Goal: Task Accomplishment & Management: Manage account settings

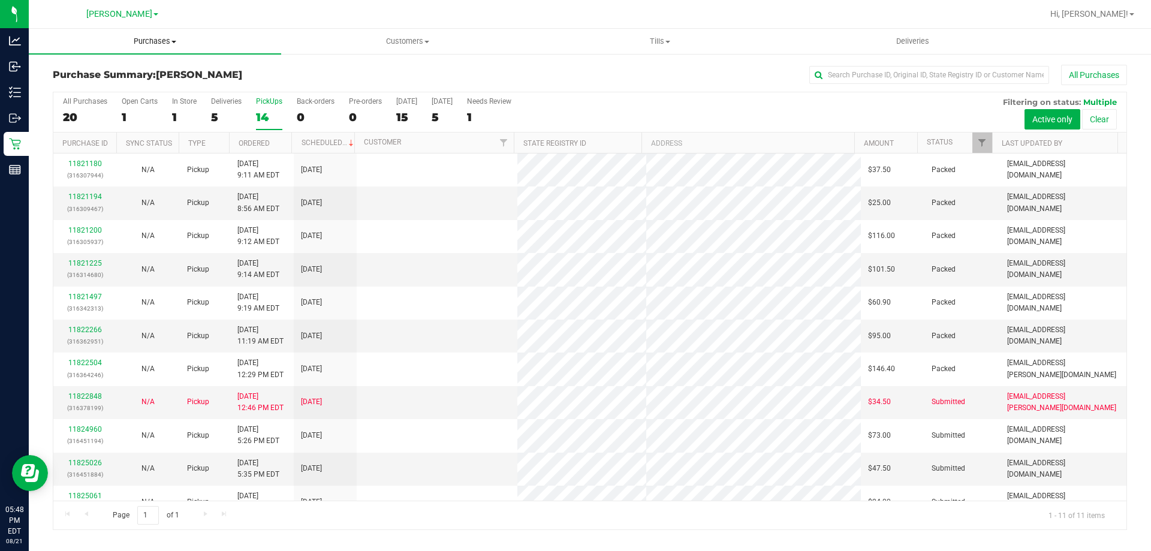
click at [151, 30] on uib-tab-heading "Purchases Summary of purchases Fulfillment All purchases" at bounding box center [155, 41] width 252 height 25
click at [123, 88] on li "Fulfillment" at bounding box center [155, 87] width 252 height 14
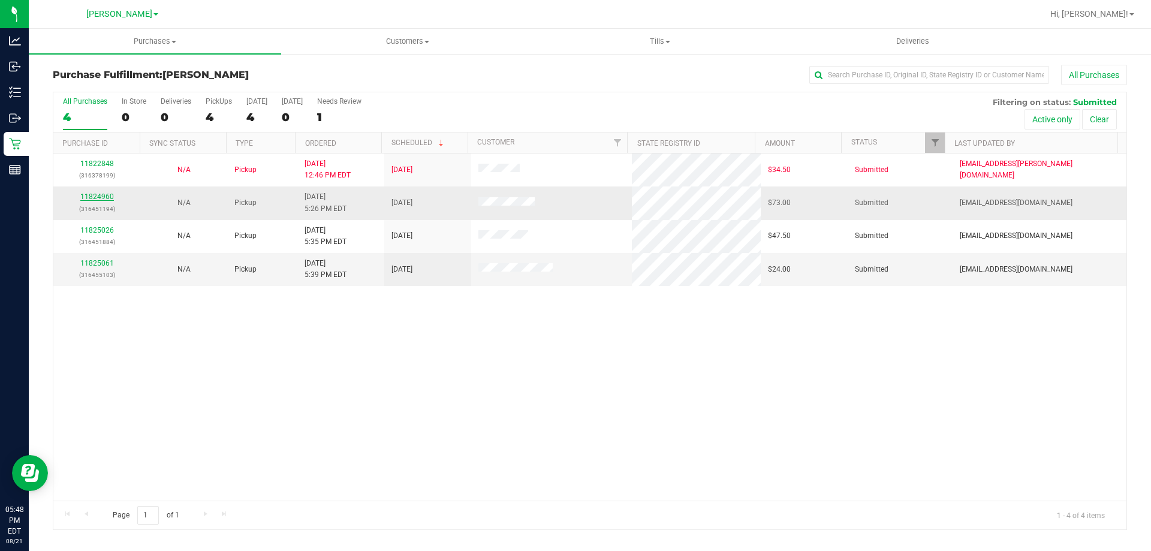
click at [95, 195] on link "11824960" at bounding box center [97, 196] width 34 height 8
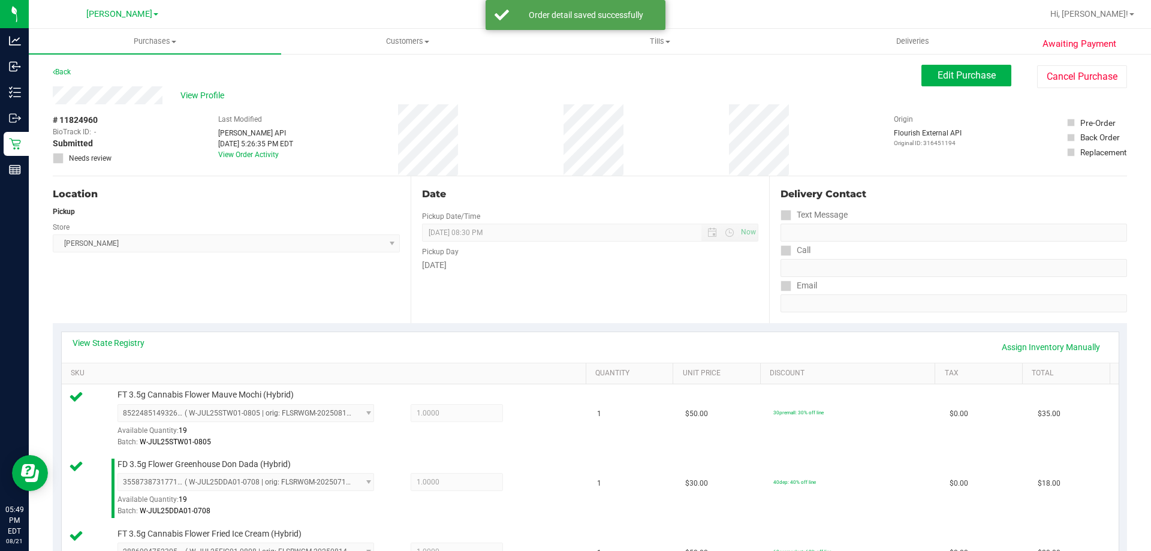
scroll to position [568, 0]
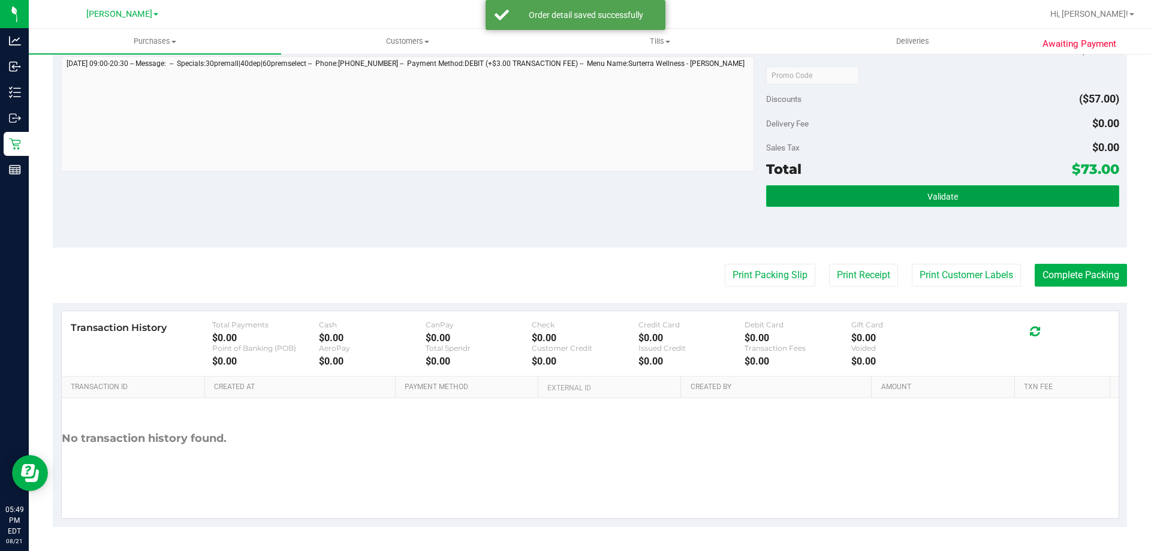
click at [1032, 202] on button "Validate" at bounding box center [942, 196] width 352 height 22
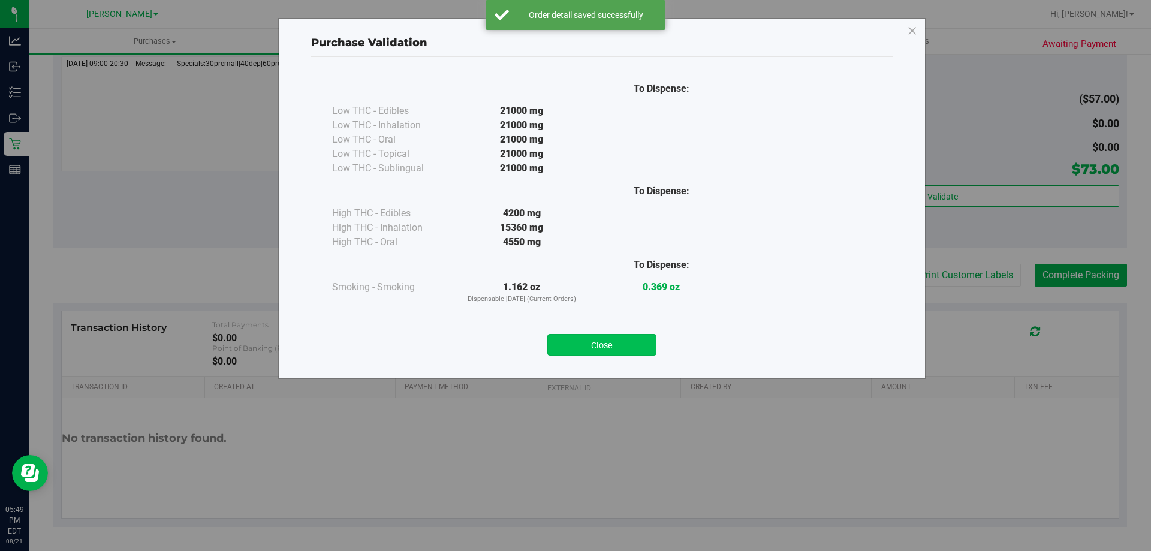
click at [614, 336] on button "Close" at bounding box center [601, 345] width 109 height 22
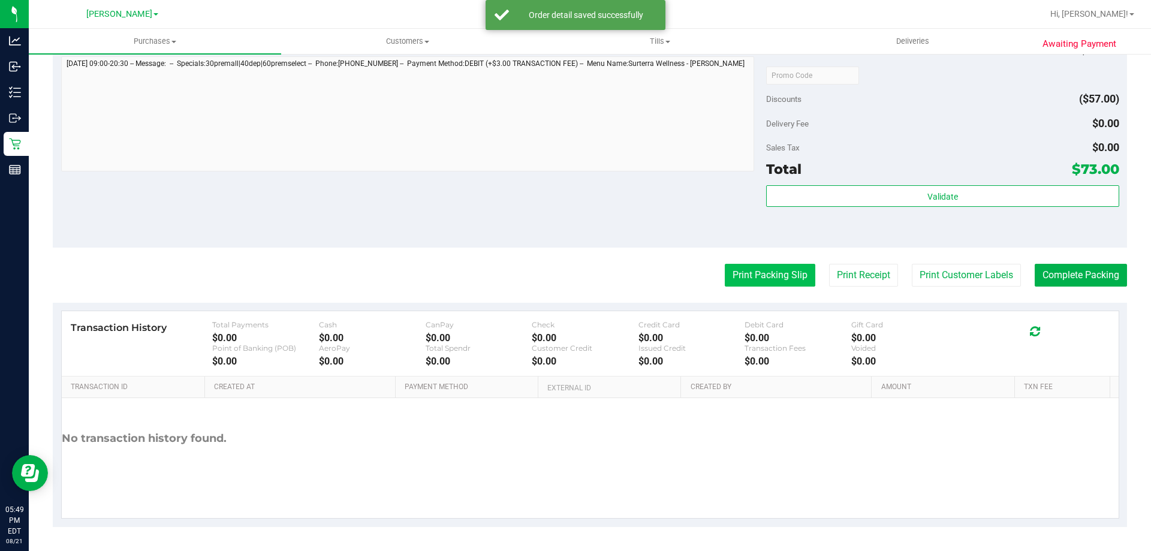
click at [761, 274] on button "Print Packing Slip" at bounding box center [770, 275] width 91 height 23
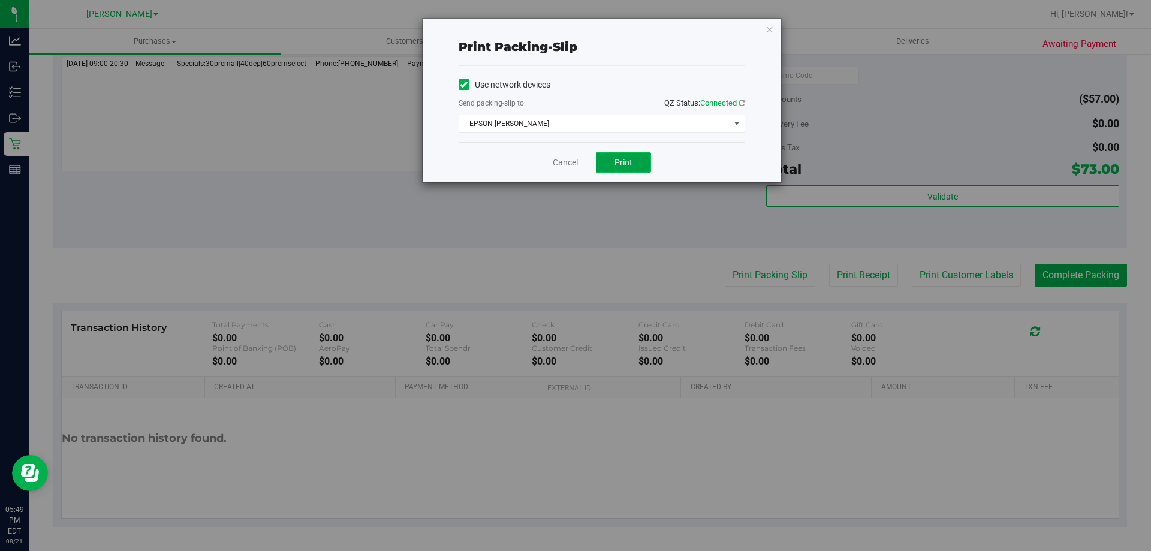
click at [611, 170] on button "Print" at bounding box center [623, 162] width 55 height 20
click at [569, 161] on link "Cancel" at bounding box center [565, 162] width 25 height 13
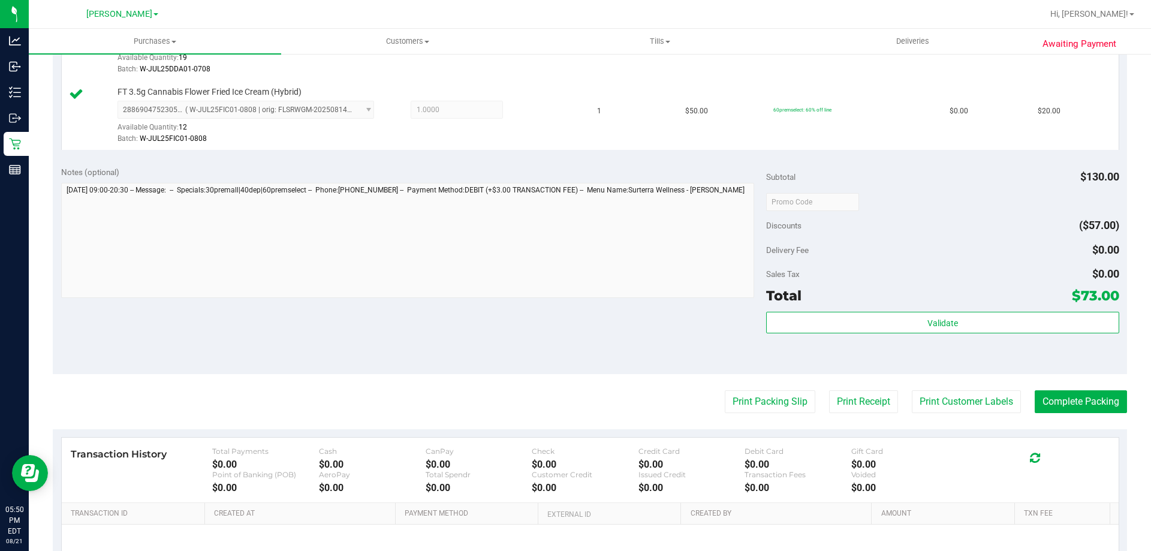
scroll to position [554, 0]
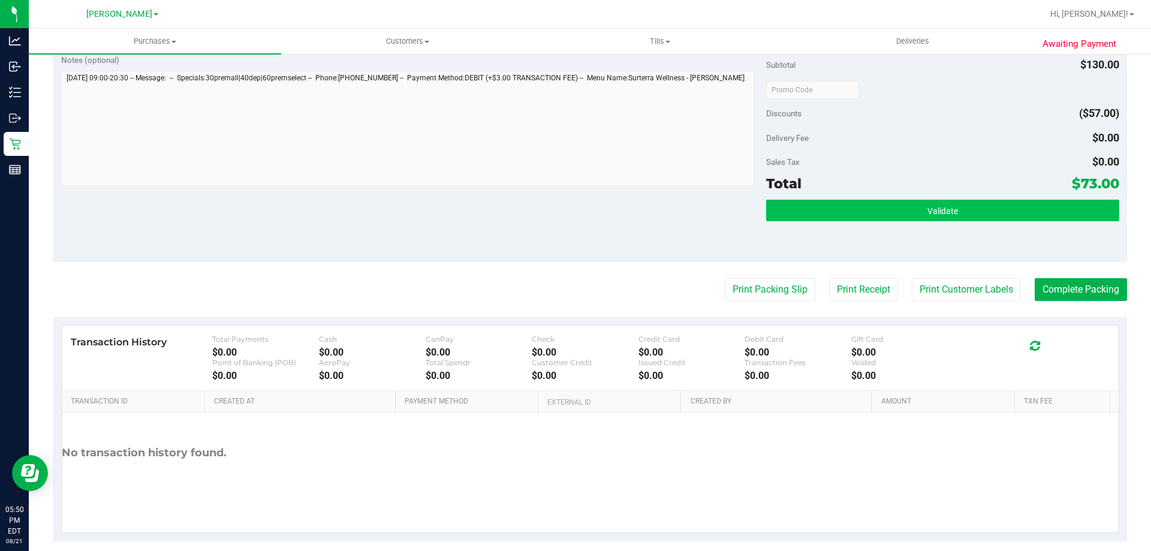
drag, startPoint x: 983, startPoint y: 199, endPoint x: 983, endPoint y: 206, distance: 7.2
click at [983, 203] on div "Subtotal $130.00 Discounts ($57.00) Delivery Fee $0.00 Sales Tax $0.00 Total $7…" at bounding box center [942, 154] width 352 height 200
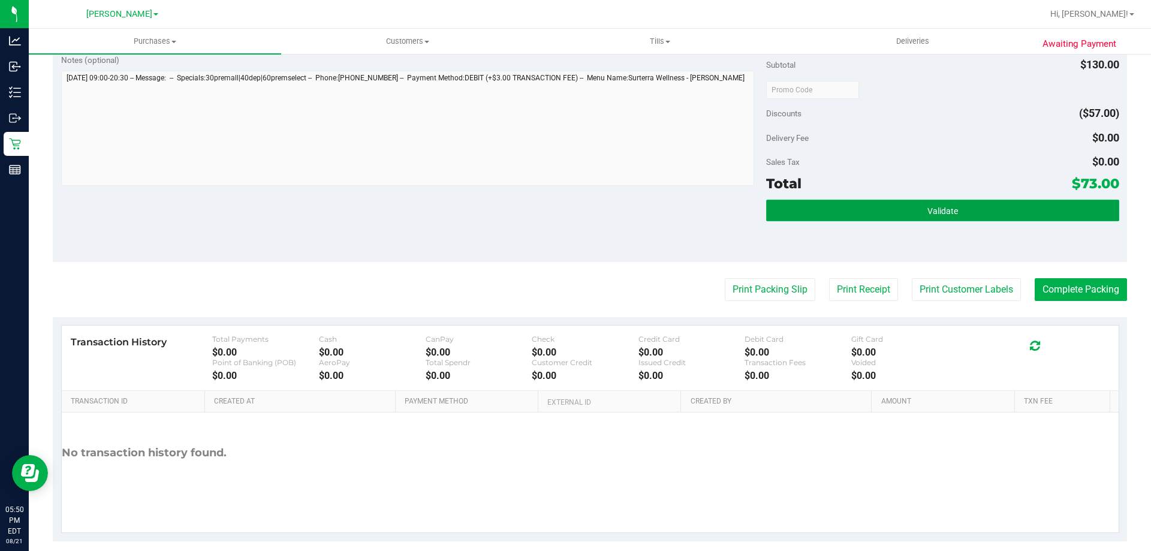
click at [983, 211] on button "Validate" at bounding box center [942, 211] width 352 height 22
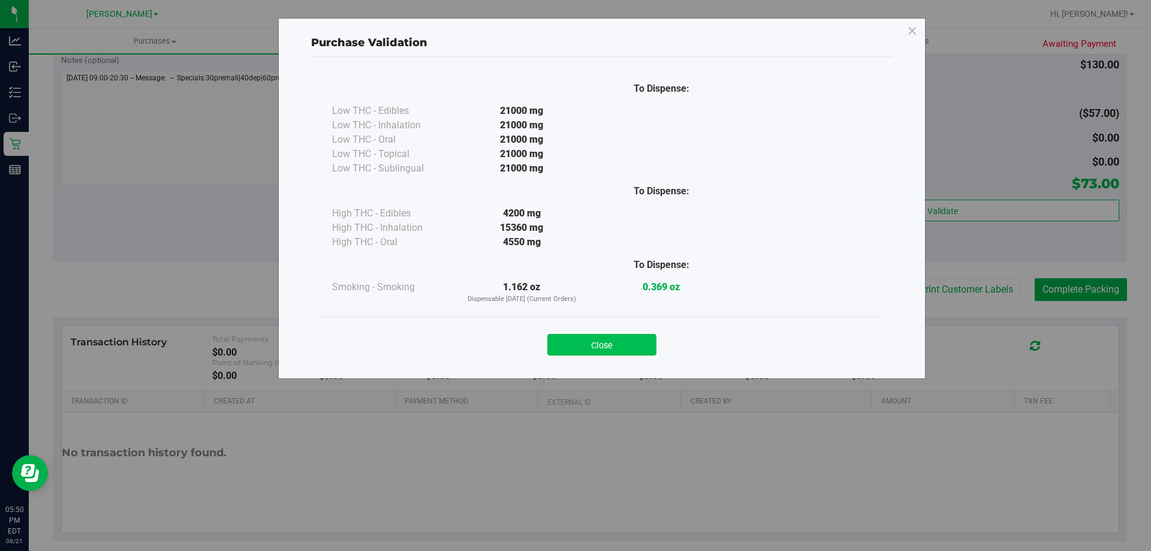
click at [590, 346] on button "Close" at bounding box center [601, 345] width 109 height 22
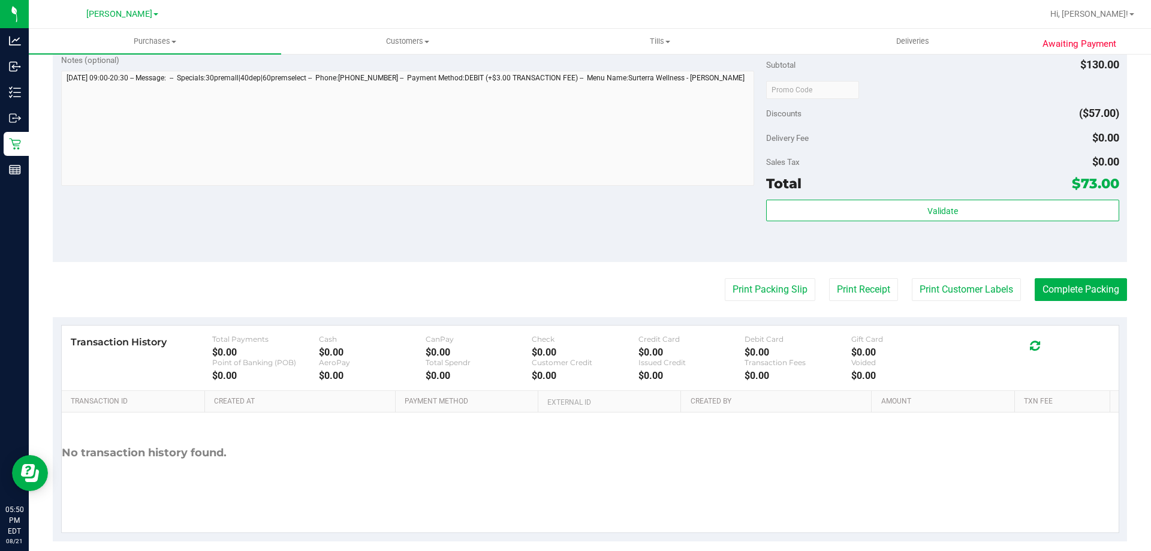
click at [1057, 277] on purchase-details "Back Edit Purchase Cancel Purchase View Profile # 11824960 BioTrack ID: - Submi…" at bounding box center [590, 26] width 1074 height 1030
click at [1063, 291] on button "Complete Packing" at bounding box center [1081, 289] width 92 height 23
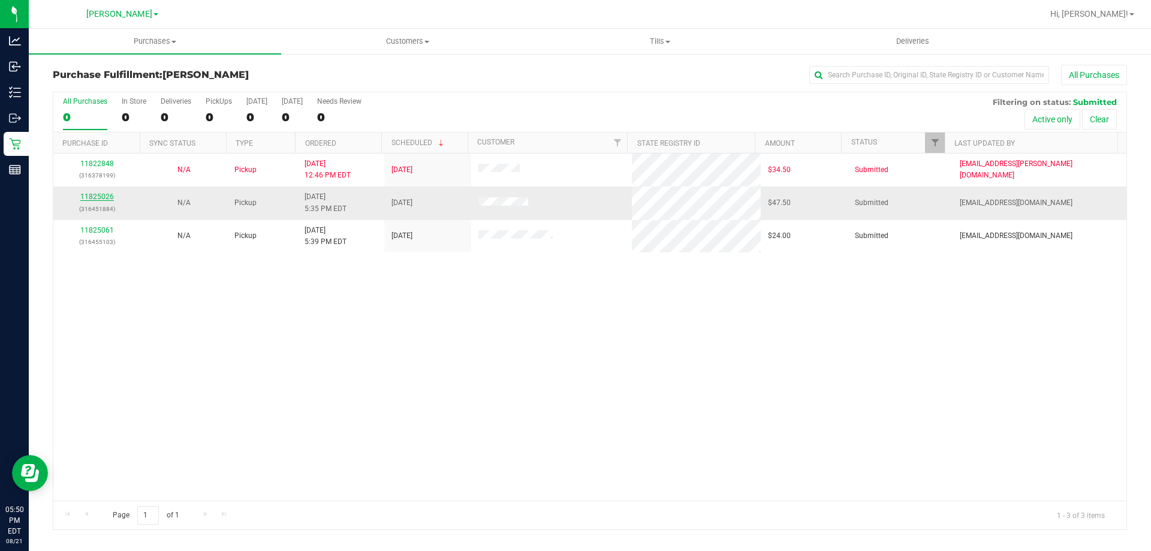
click at [98, 195] on link "11825026" at bounding box center [97, 196] width 34 height 8
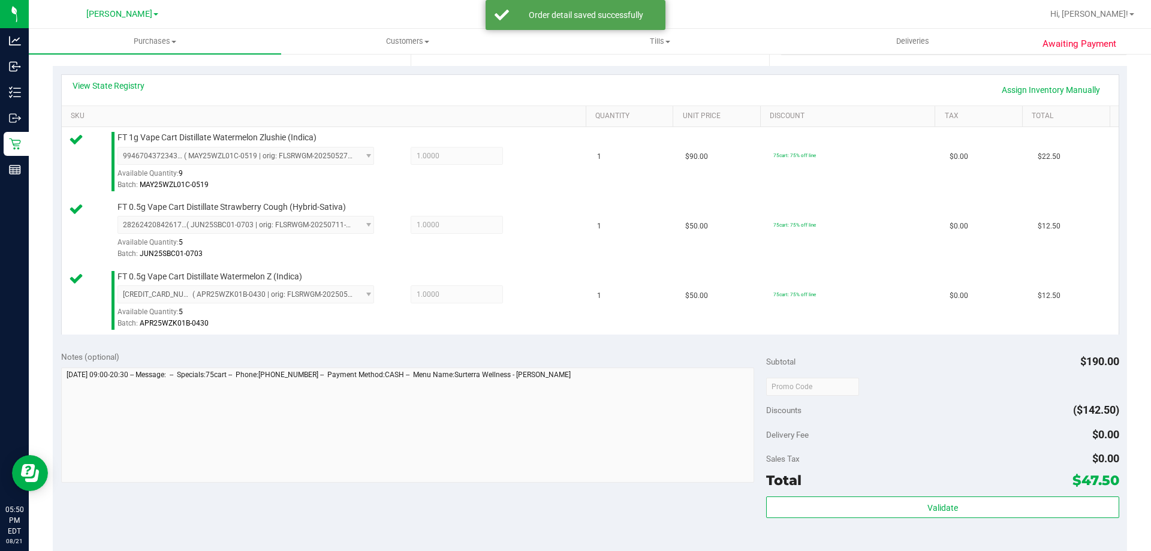
scroll to position [428, 0]
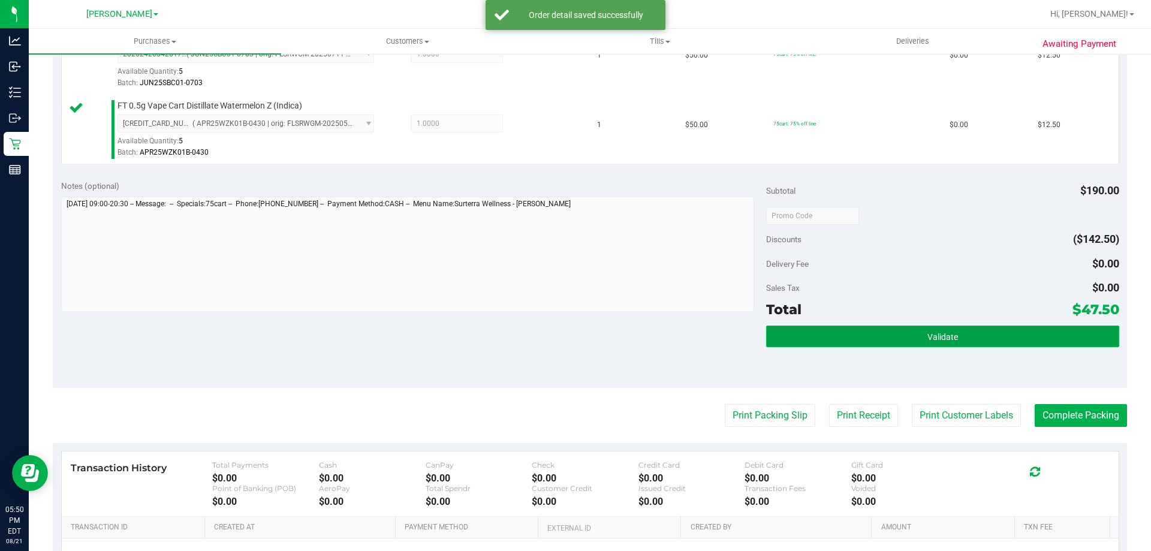
click at [953, 331] on button "Validate" at bounding box center [942, 336] width 352 height 22
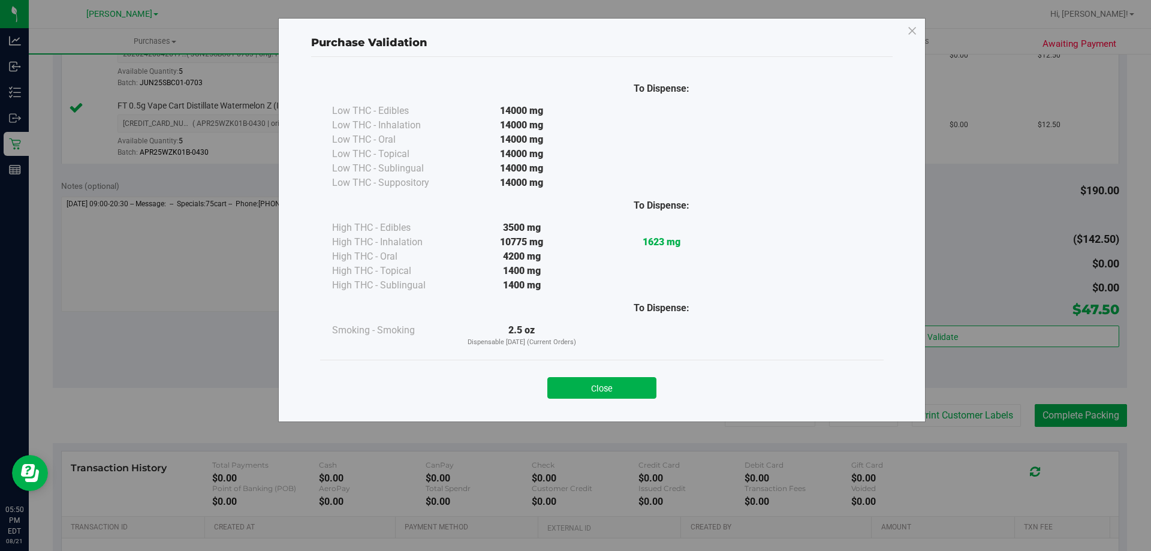
click at [586, 387] on button "Close" at bounding box center [601, 388] width 109 height 22
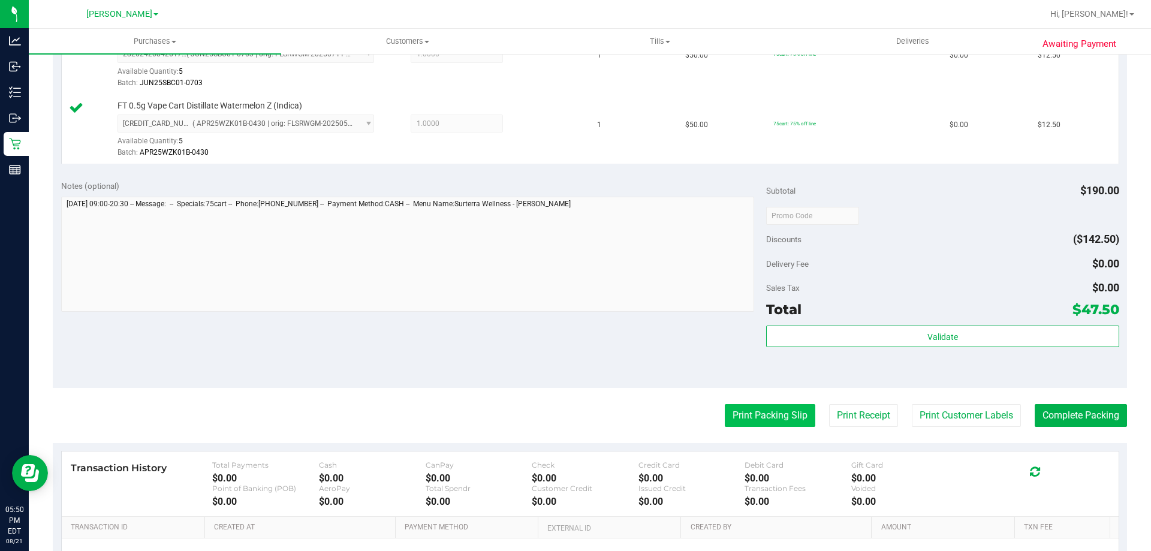
drag, startPoint x: 807, startPoint y: 410, endPoint x: 788, endPoint y: 413, distance: 20.0
click at [802, 412] on div "Print Packing Slip Print Receipt Print Customer Labels Complete Packing" at bounding box center [590, 415] width 1074 height 23
click at [783, 413] on button "Print Packing Slip" at bounding box center [770, 415] width 91 height 23
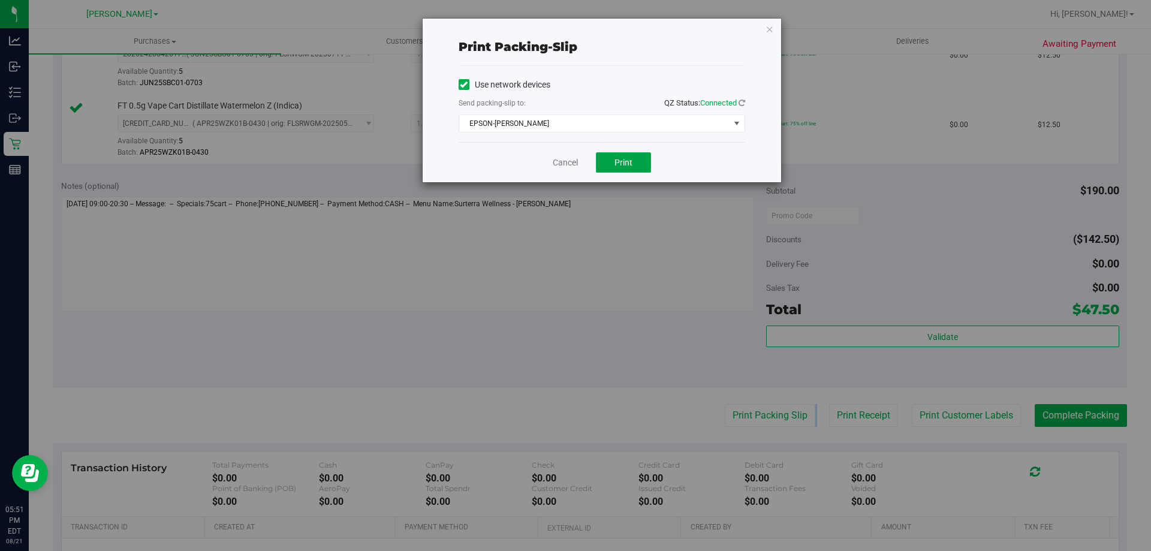
click at [606, 158] on button "Print" at bounding box center [623, 162] width 55 height 20
click at [575, 162] on link "Cancel" at bounding box center [565, 162] width 25 height 13
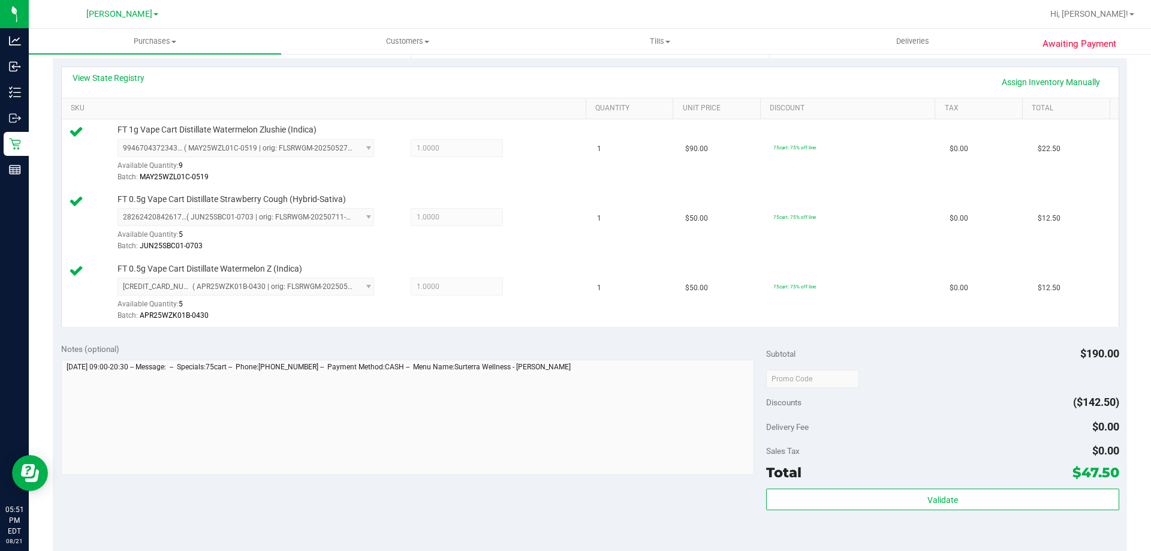
scroll to position [465, 0]
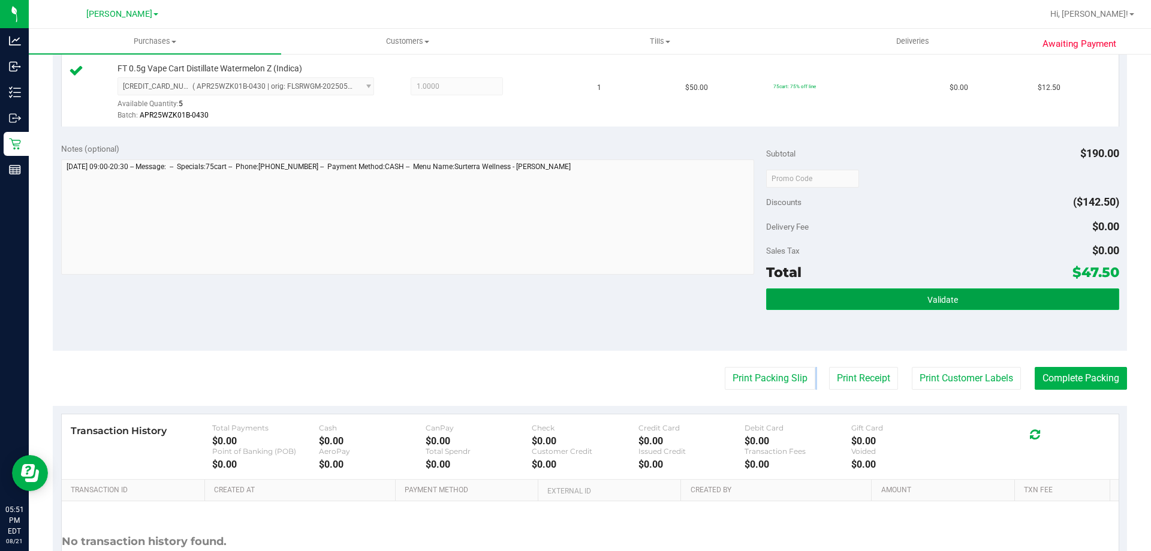
click at [972, 296] on button "Validate" at bounding box center [942, 299] width 352 height 22
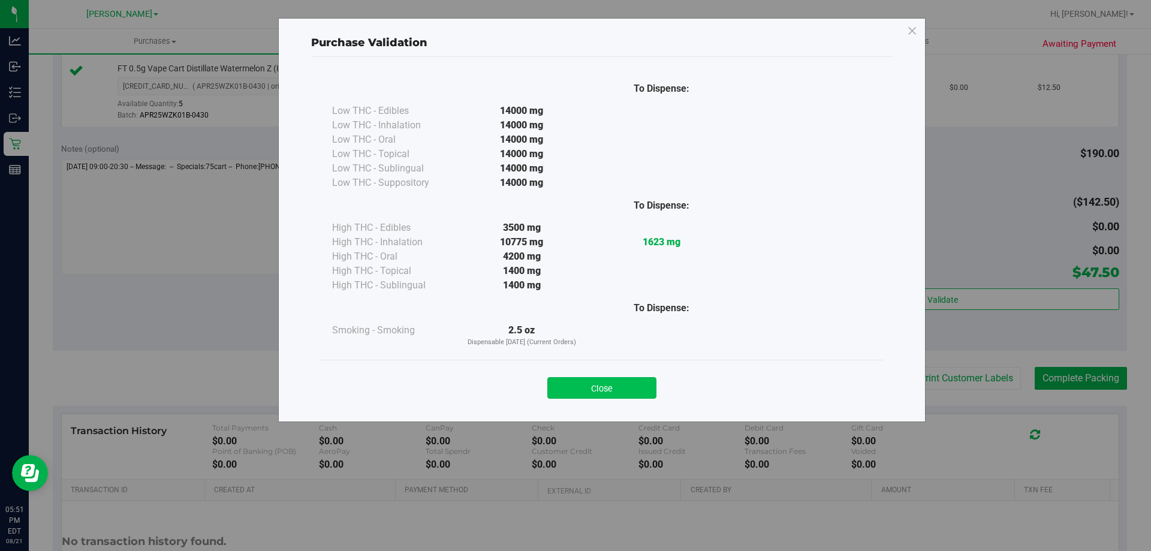
drag, startPoint x: 613, startPoint y: 383, endPoint x: 606, endPoint y: 383, distance: 7.2
click at [612, 383] on button "Close" at bounding box center [601, 388] width 109 height 22
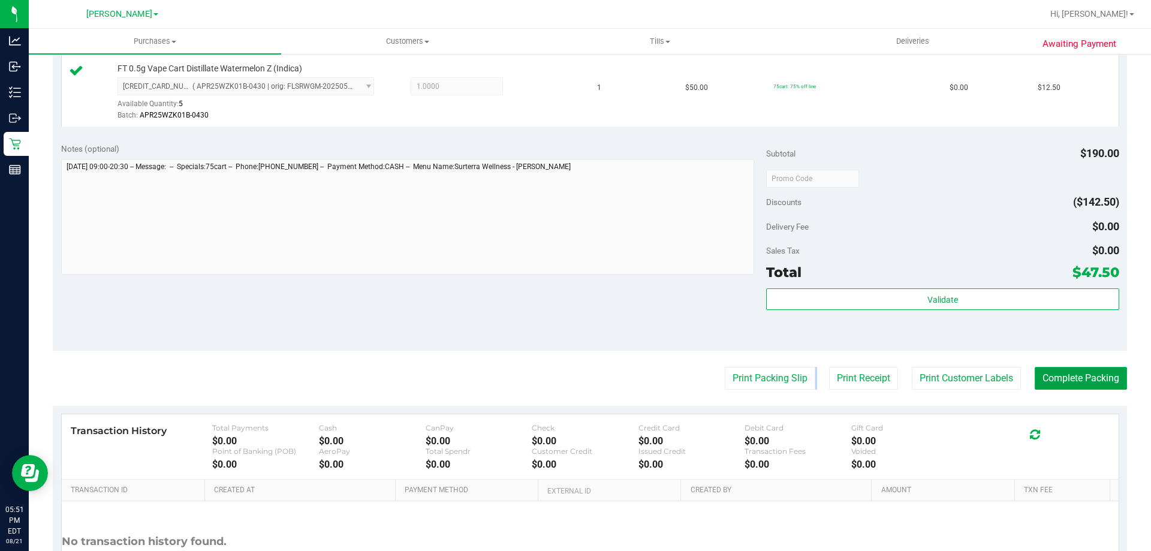
click at [1049, 381] on button "Complete Packing" at bounding box center [1081, 378] width 92 height 23
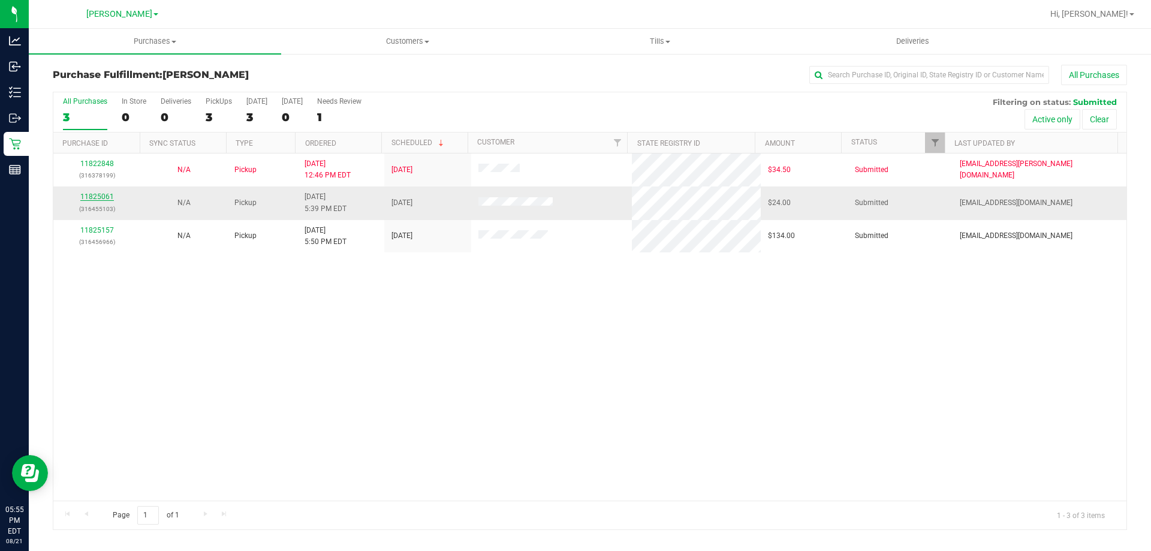
click at [97, 196] on link "11825061" at bounding box center [97, 196] width 34 height 8
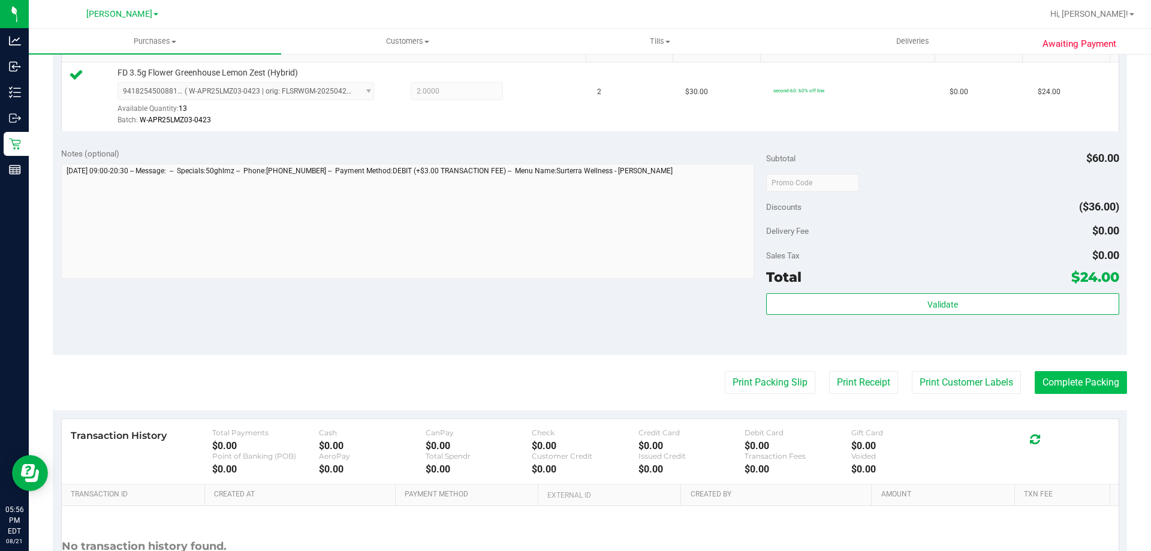
scroll to position [333, 0]
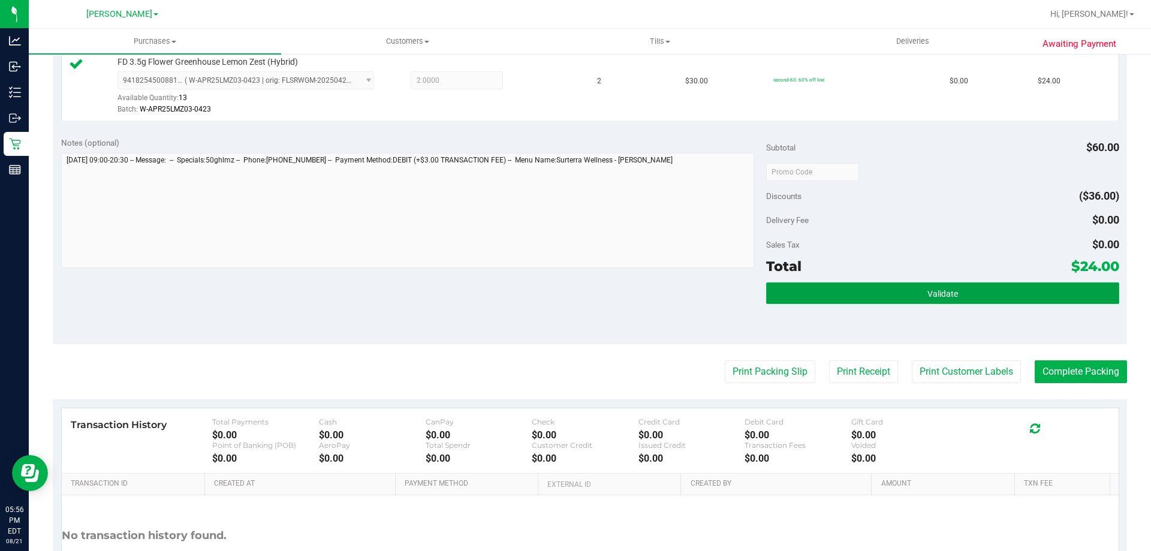
click at [972, 297] on button "Validate" at bounding box center [942, 293] width 352 height 22
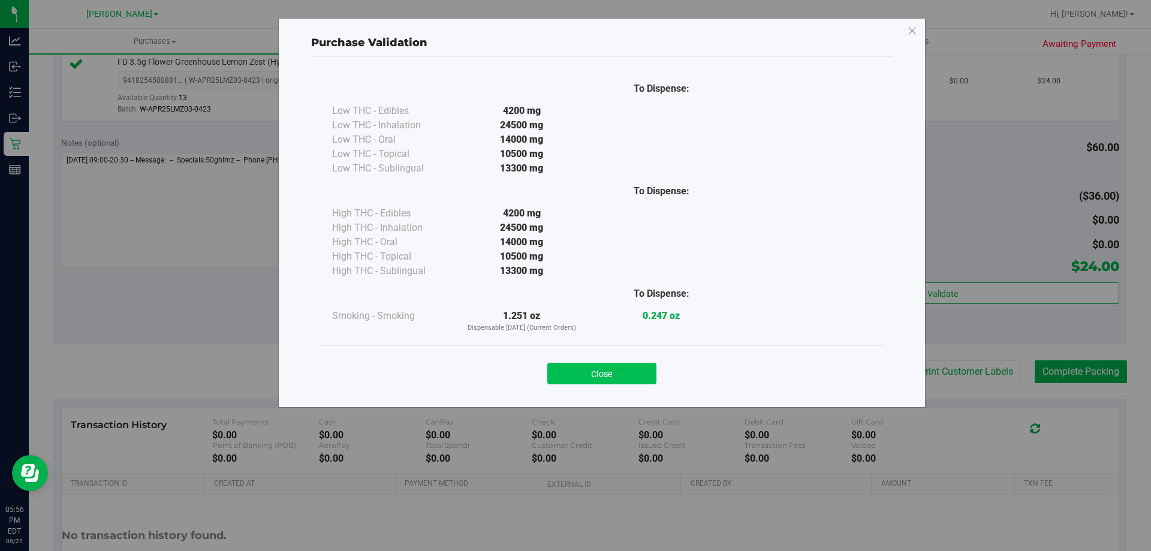
click at [600, 371] on button "Close" at bounding box center [601, 374] width 109 height 22
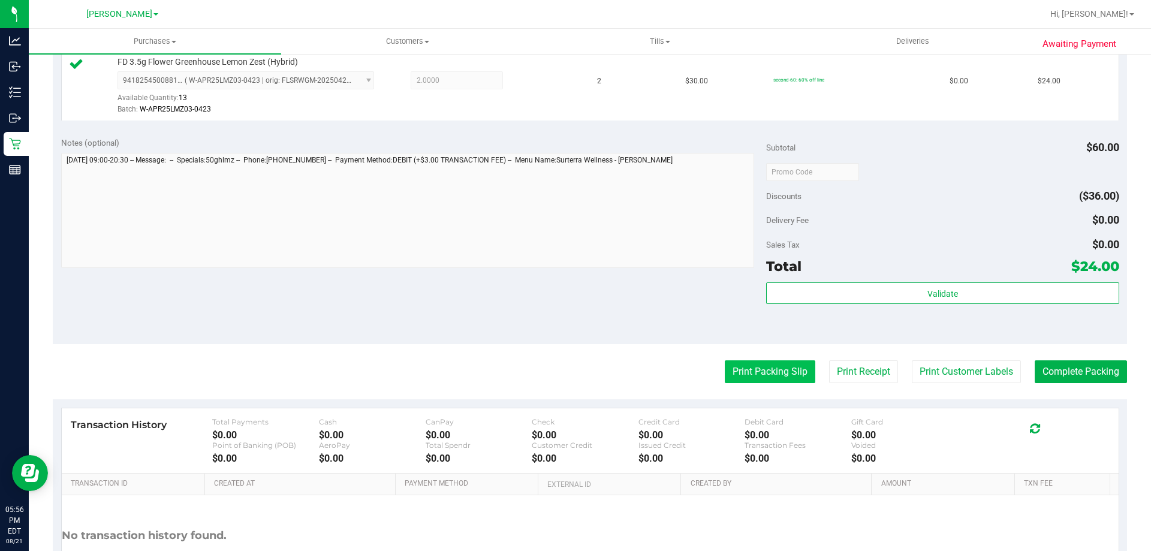
click at [761, 364] on button "Print Packing Slip" at bounding box center [770, 371] width 91 height 23
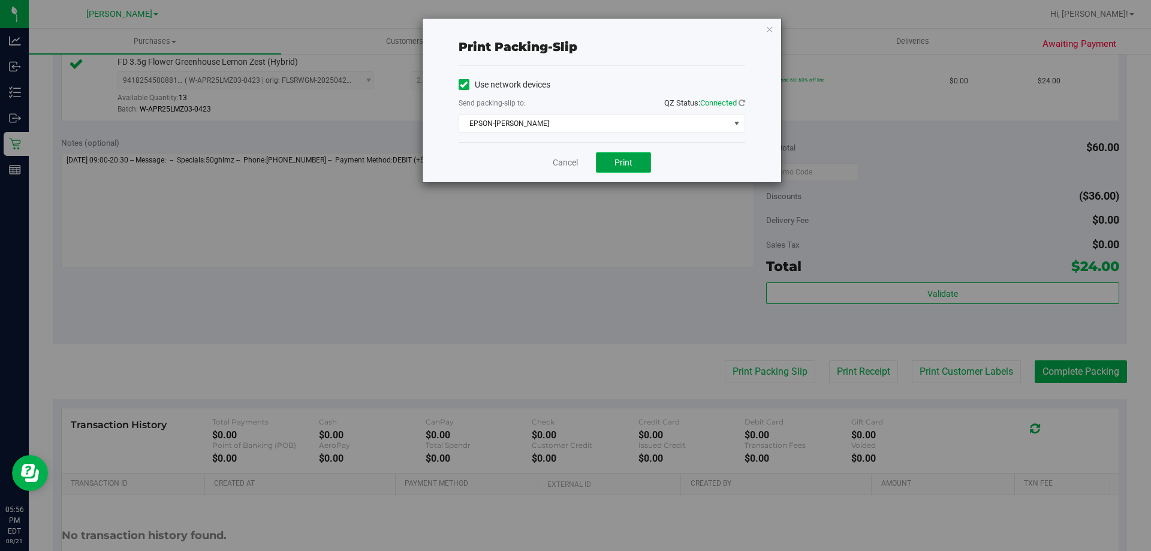
click at [612, 153] on button "Print" at bounding box center [623, 162] width 55 height 20
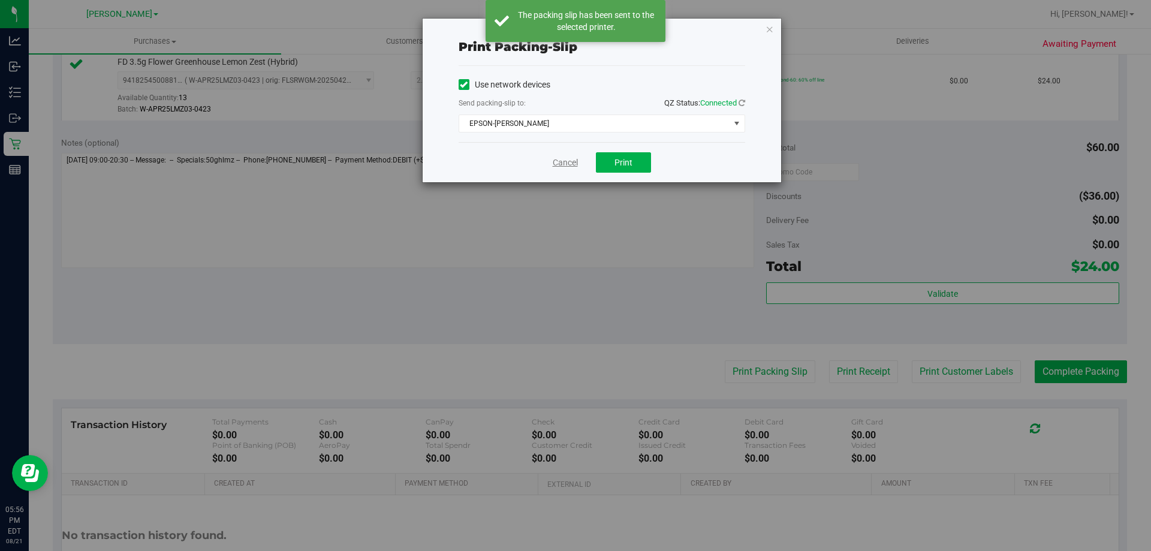
click at [556, 164] on link "Cancel" at bounding box center [565, 162] width 25 height 13
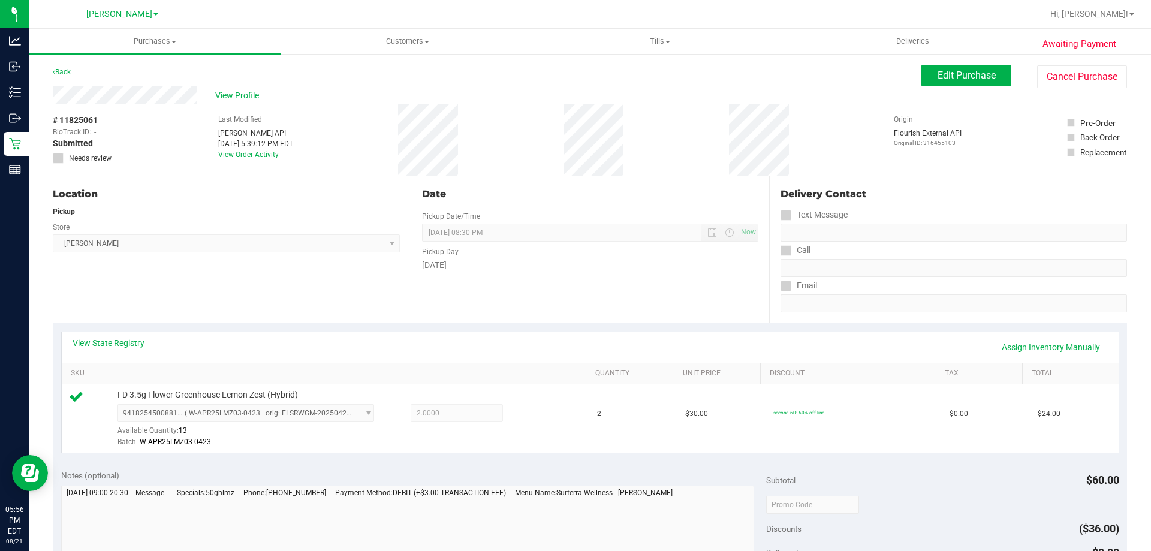
scroll to position [429, 0]
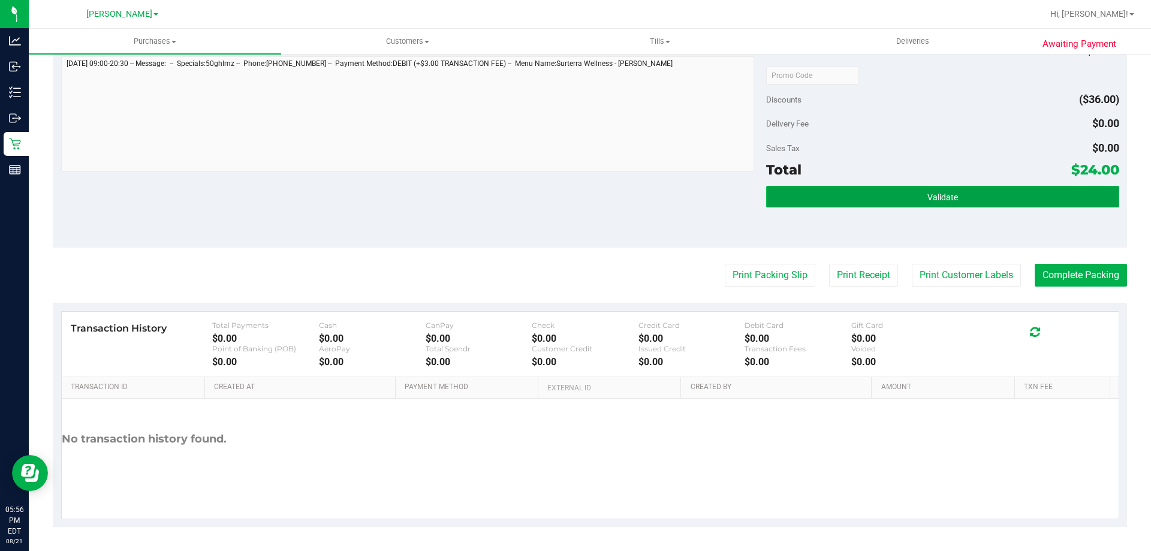
click at [872, 190] on button "Validate" at bounding box center [942, 197] width 352 height 22
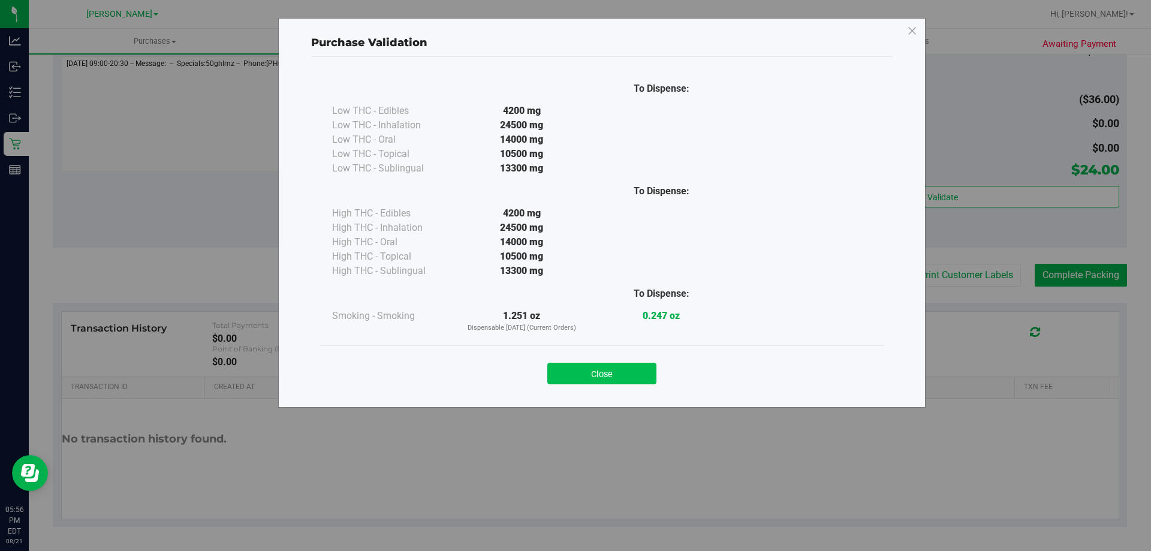
click at [604, 375] on button "Close" at bounding box center [601, 374] width 109 height 22
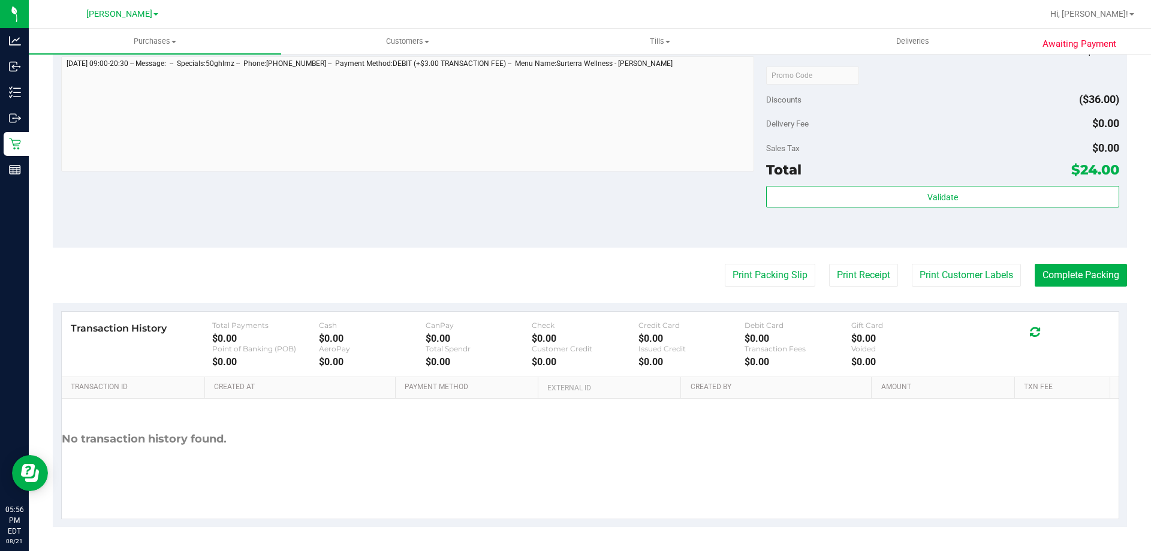
click at [1063, 263] on purchase-details "Back Edit Purchase Cancel Purchase View Profile # 11825061 BioTrack ID: - Submi…" at bounding box center [590, 81] width 1074 height 891
click at [1058, 277] on button "Complete Packing" at bounding box center [1081, 275] width 92 height 23
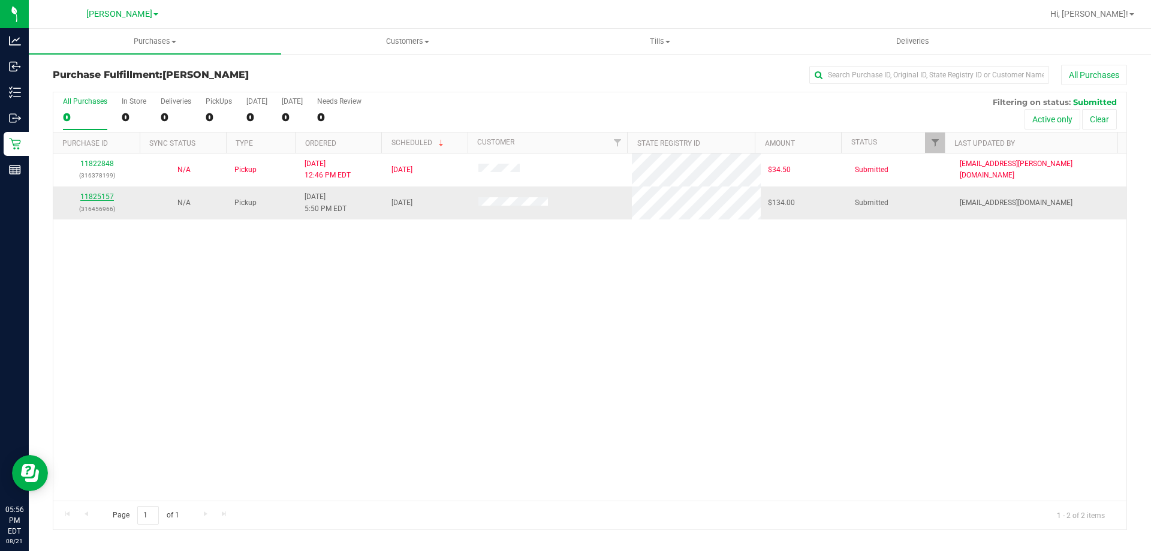
click at [98, 194] on link "11825157" at bounding box center [97, 196] width 34 height 8
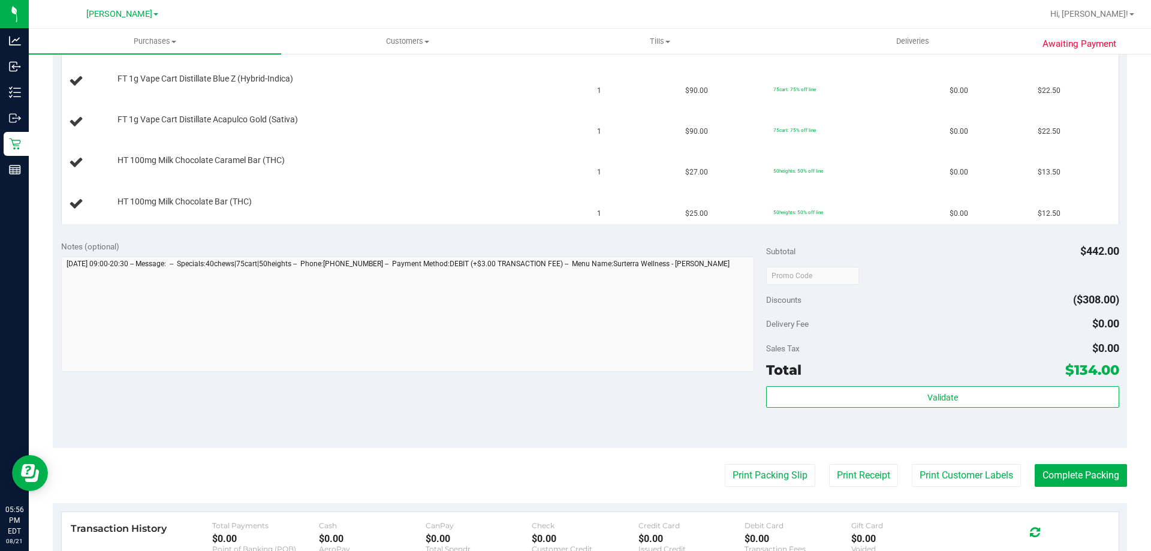
scroll to position [457, 0]
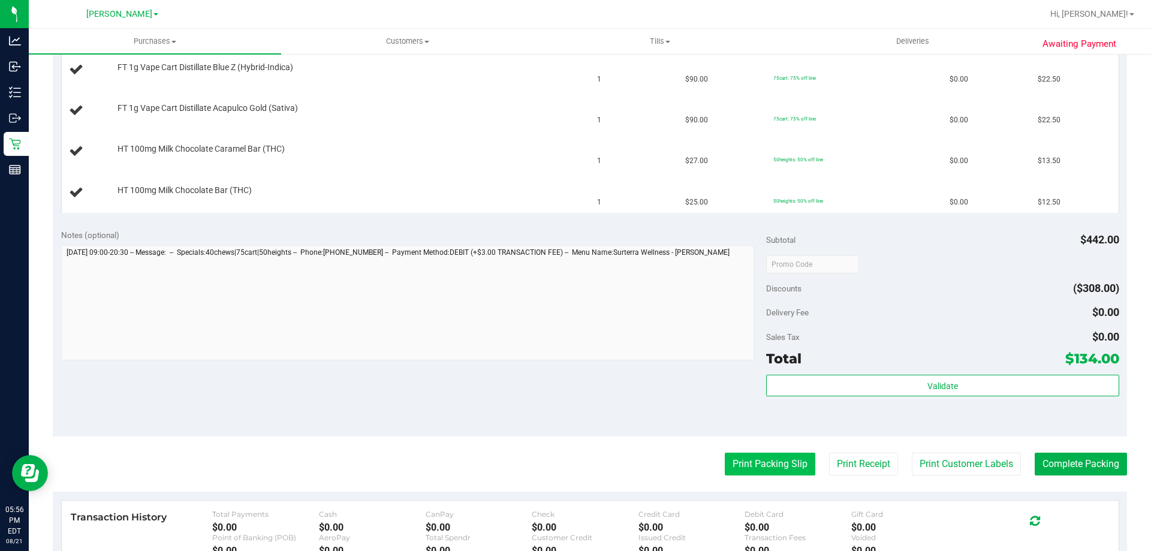
click at [753, 463] on button "Print Packing Slip" at bounding box center [770, 464] width 91 height 23
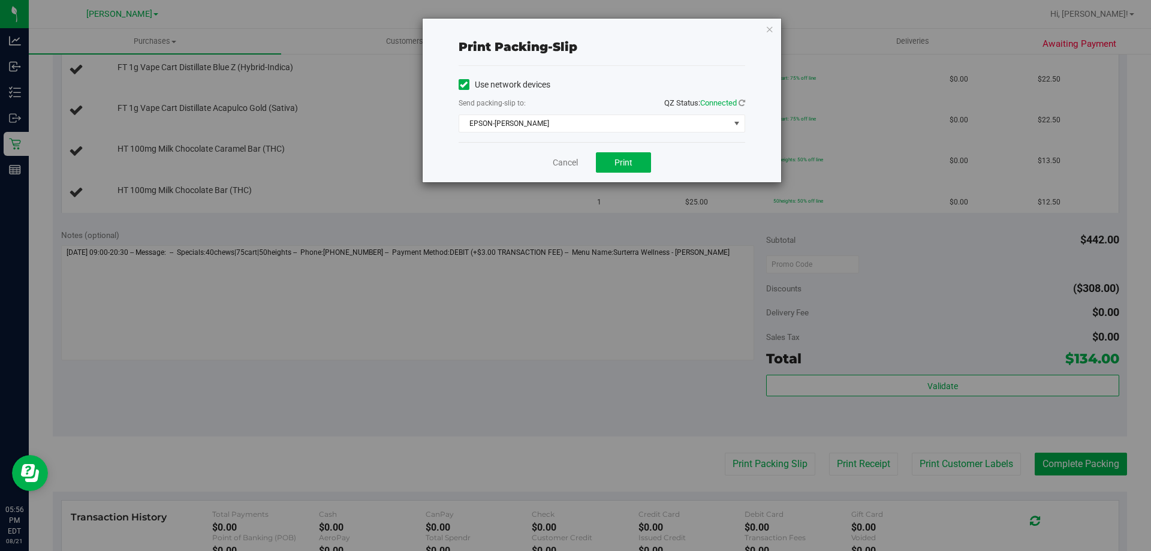
drag, startPoint x: 634, startPoint y: 150, endPoint x: 640, endPoint y: 185, distance: 36.0
click at [638, 173] on div "Cancel Print" at bounding box center [602, 162] width 287 height 40
click at [628, 163] on span "Print" at bounding box center [623, 163] width 18 height 10
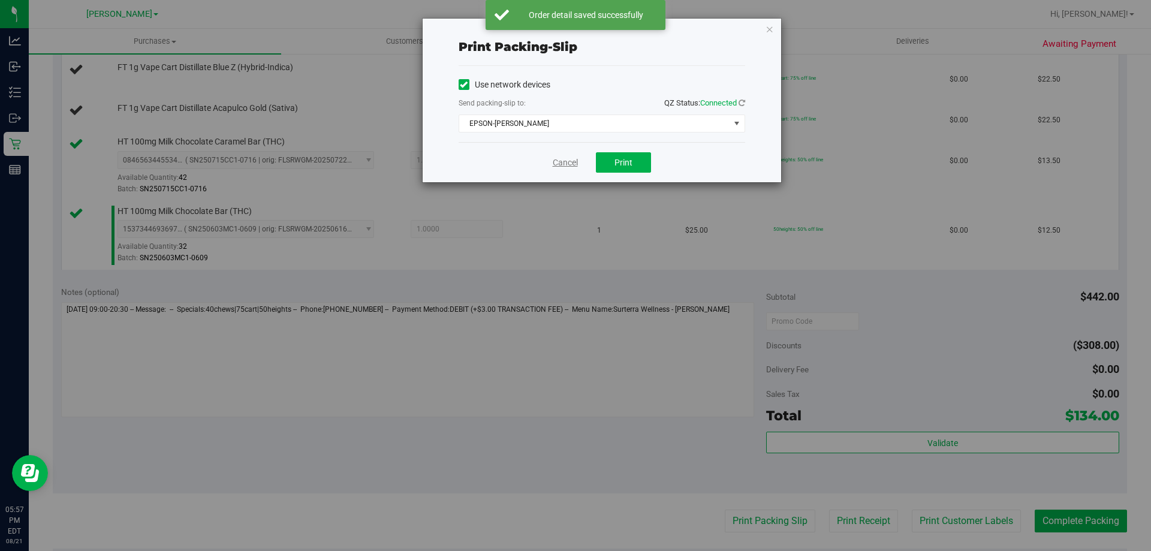
click at [560, 162] on link "Cancel" at bounding box center [565, 162] width 25 height 13
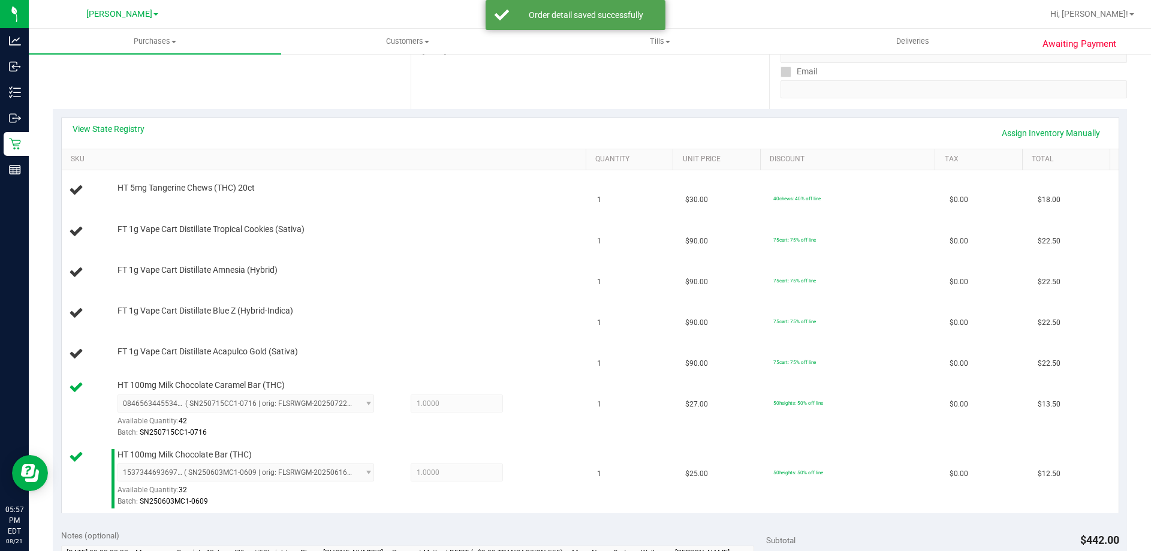
scroll to position [195, 0]
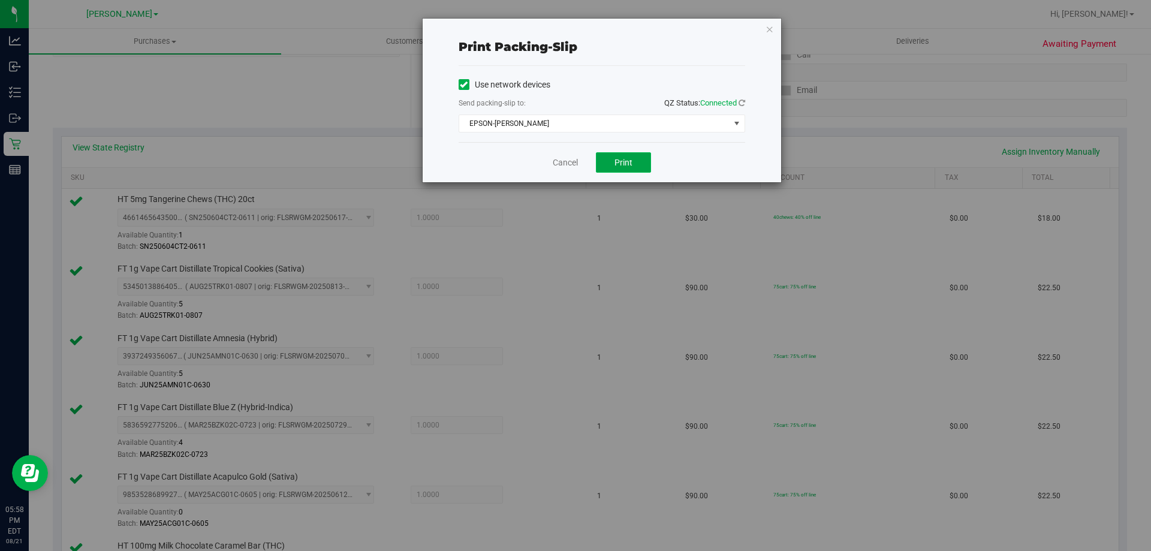
click at [614, 167] on button "Print" at bounding box center [623, 162] width 55 height 20
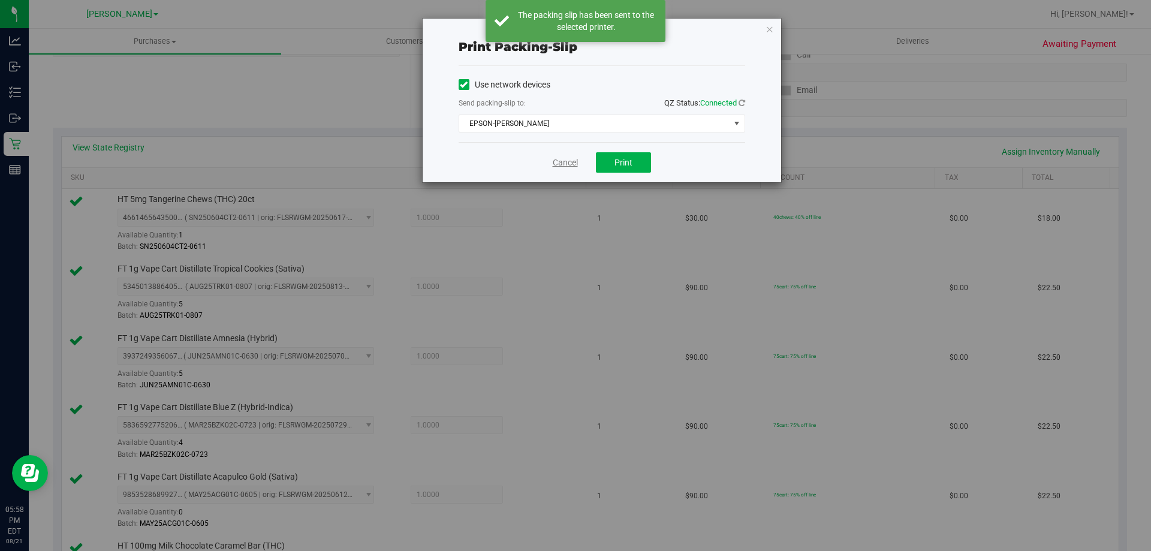
click at [569, 159] on link "Cancel" at bounding box center [565, 162] width 25 height 13
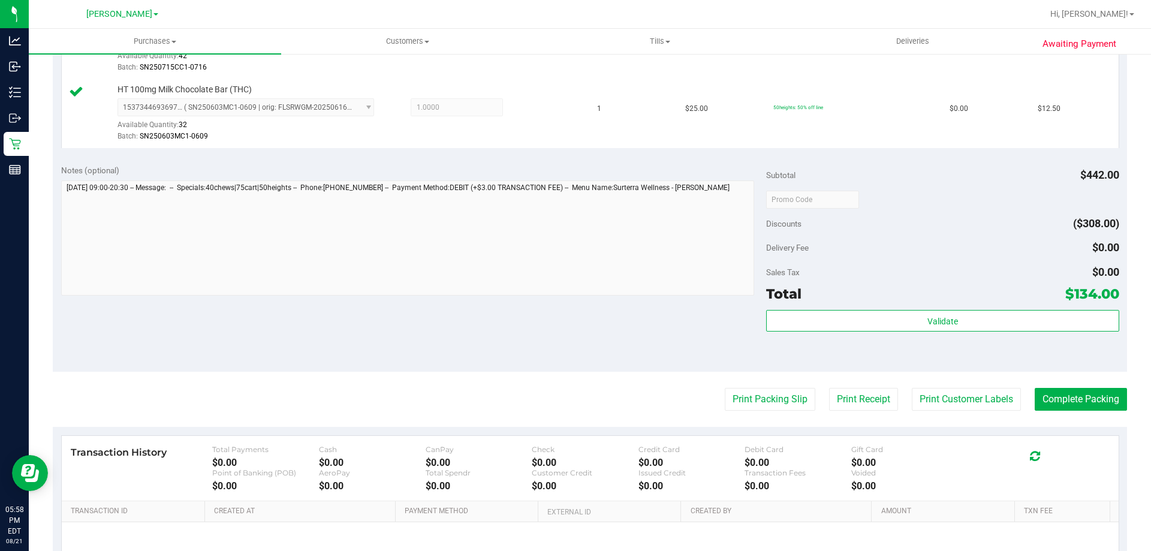
scroll to position [728, 0]
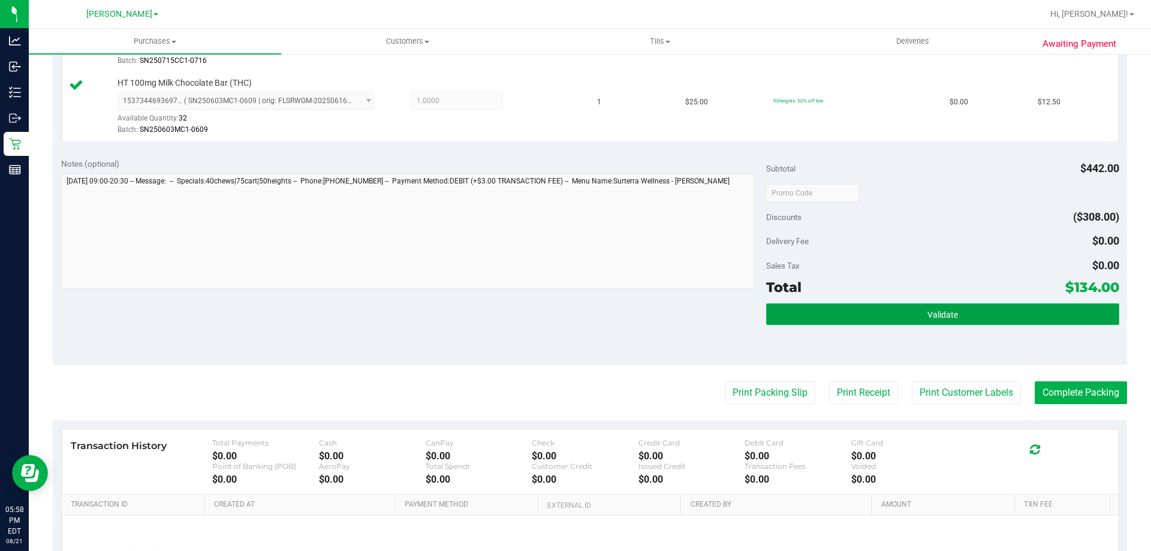
click at [934, 318] on span "Validate" at bounding box center [942, 315] width 31 height 10
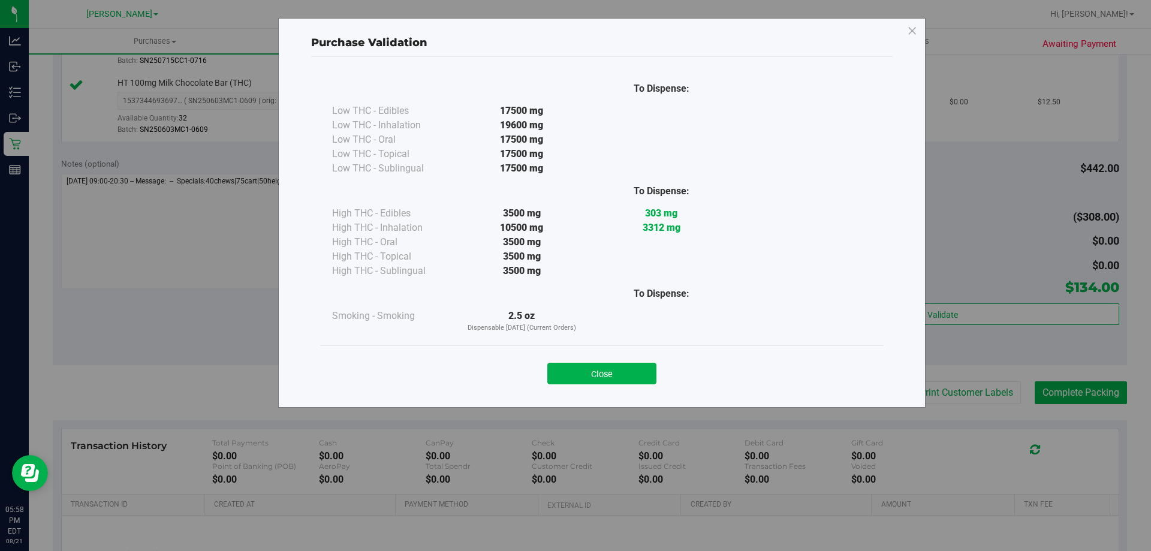
drag, startPoint x: 629, startPoint y: 370, endPoint x: 260, endPoint y: 209, distance: 403.1
click at [620, 366] on button "Close" at bounding box center [601, 374] width 109 height 22
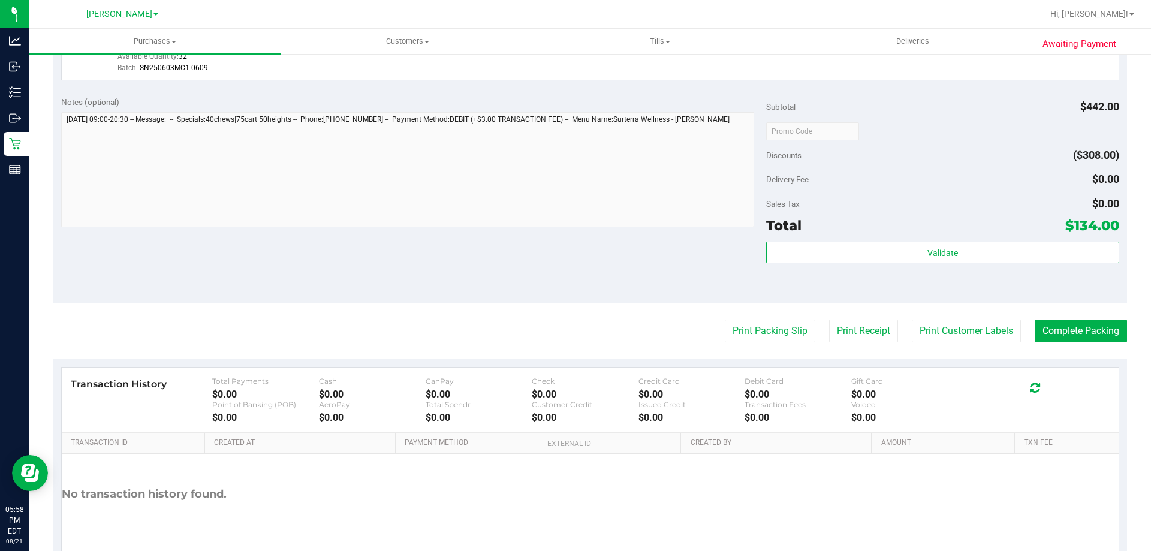
scroll to position [803, 0]
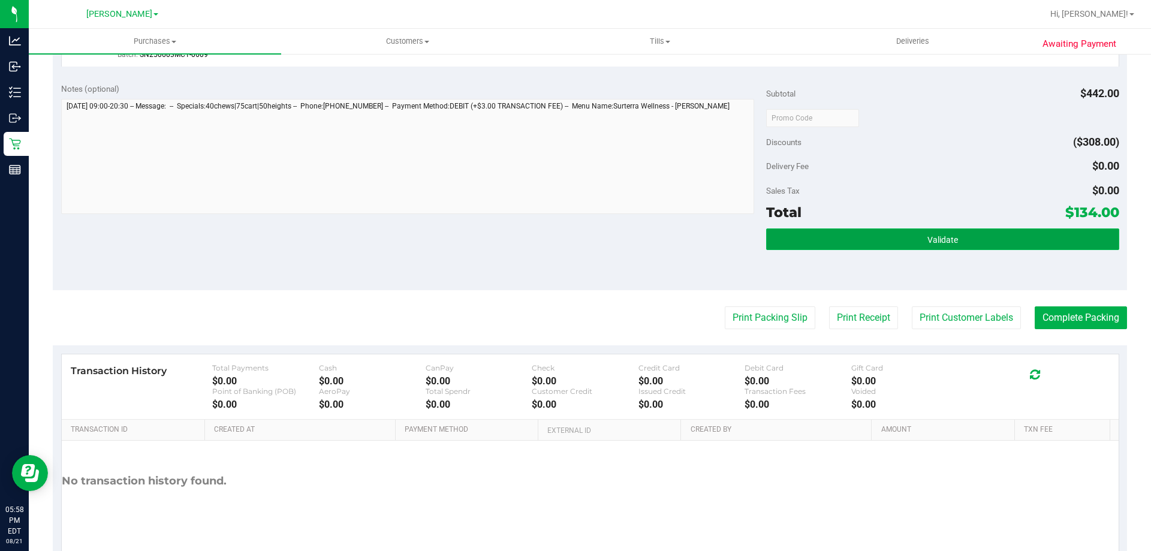
click at [945, 240] on span "Validate" at bounding box center [942, 240] width 31 height 10
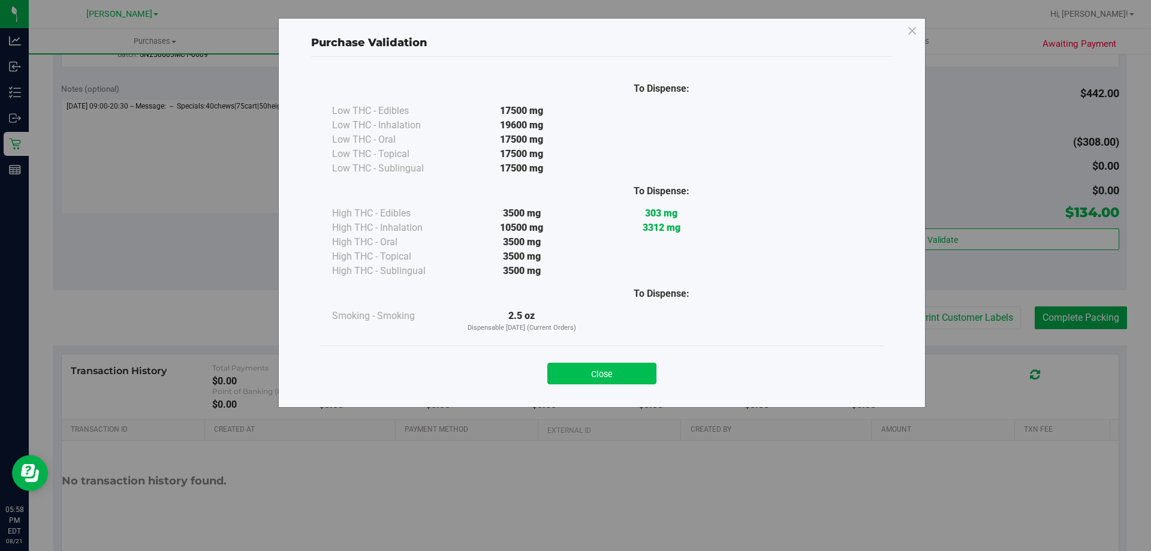
drag, startPoint x: 610, startPoint y: 373, endPoint x: 613, endPoint y: 363, distance: 10.2
click at [611, 366] on button "Close" at bounding box center [601, 374] width 109 height 22
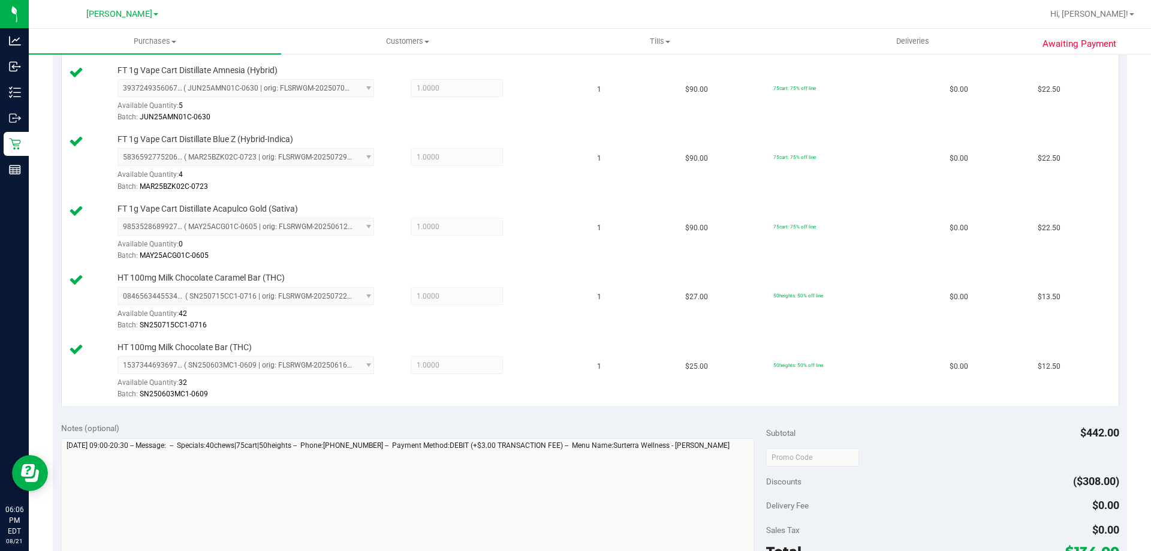
scroll to position [734, 0]
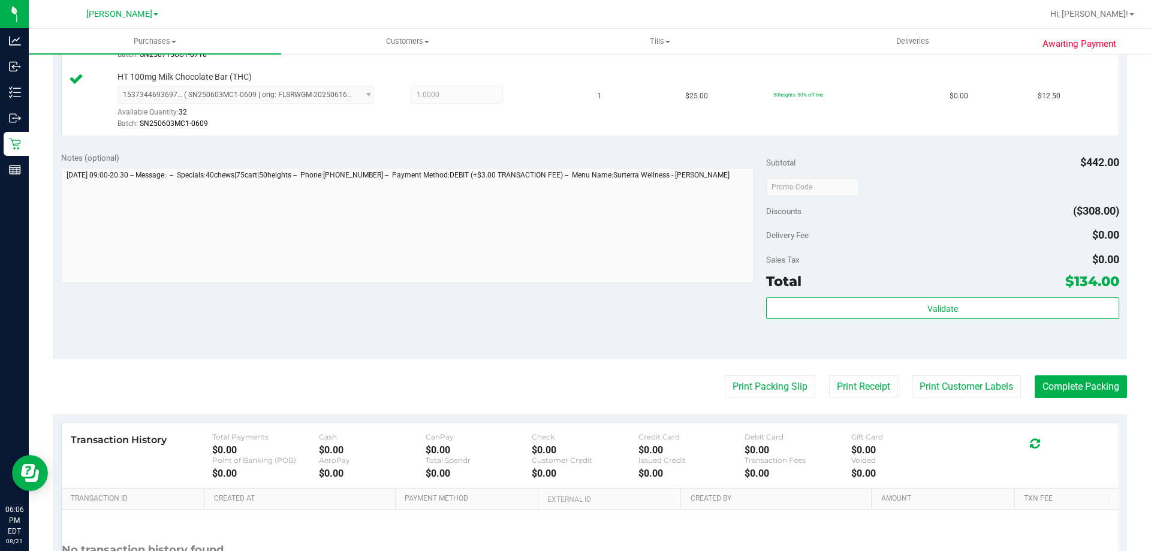
click at [994, 295] on div "Subtotal $442.00 Discounts ($308.00) Delivery Fee $0.00 Sales Tax $0.00 Total $…" at bounding box center [942, 252] width 352 height 200
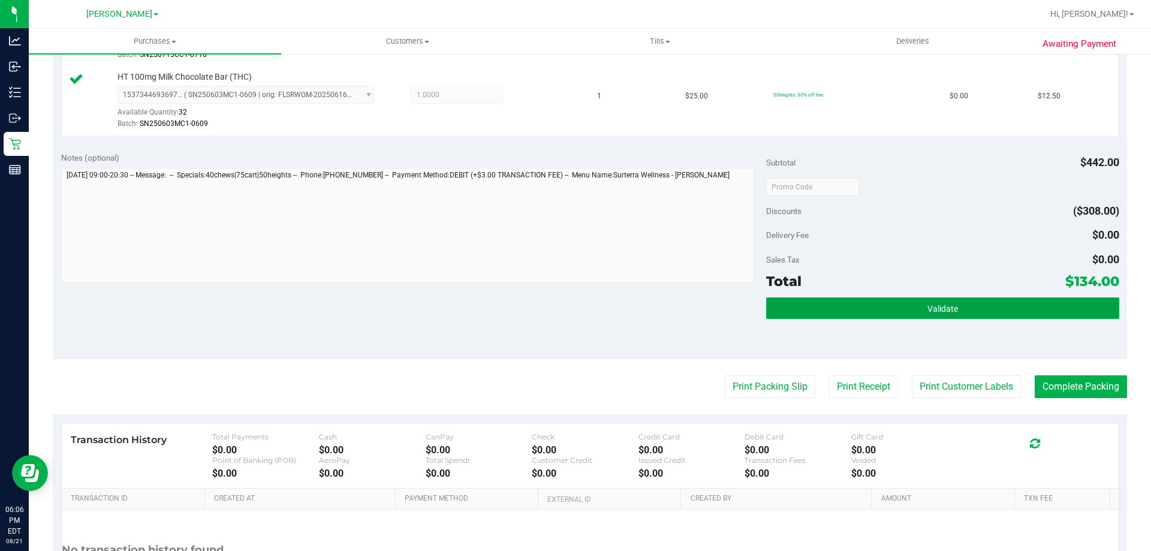
click at [988, 306] on button "Validate" at bounding box center [942, 308] width 352 height 22
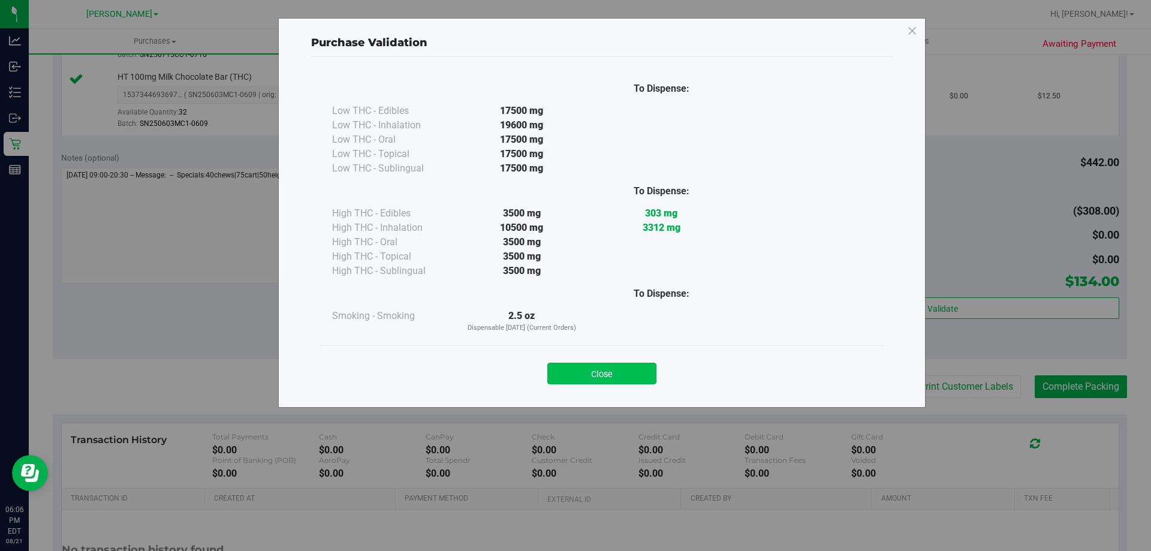
click at [569, 371] on button "Close" at bounding box center [601, 374] width 109 height 22
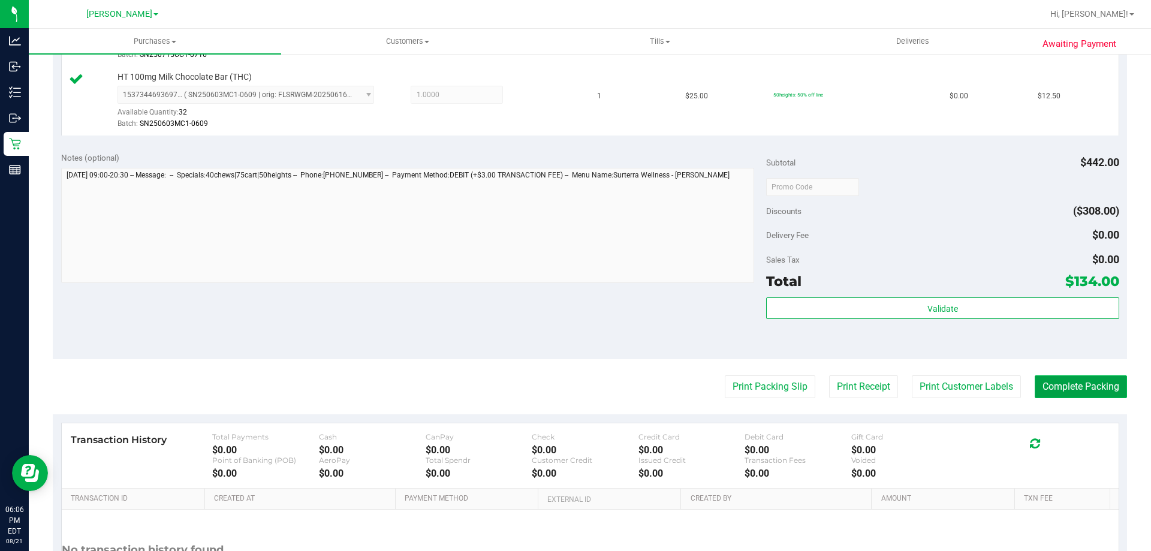
click at [1093, 393] on button "Complete Packing" at bounding box center [1081, 386] width 92 height 23
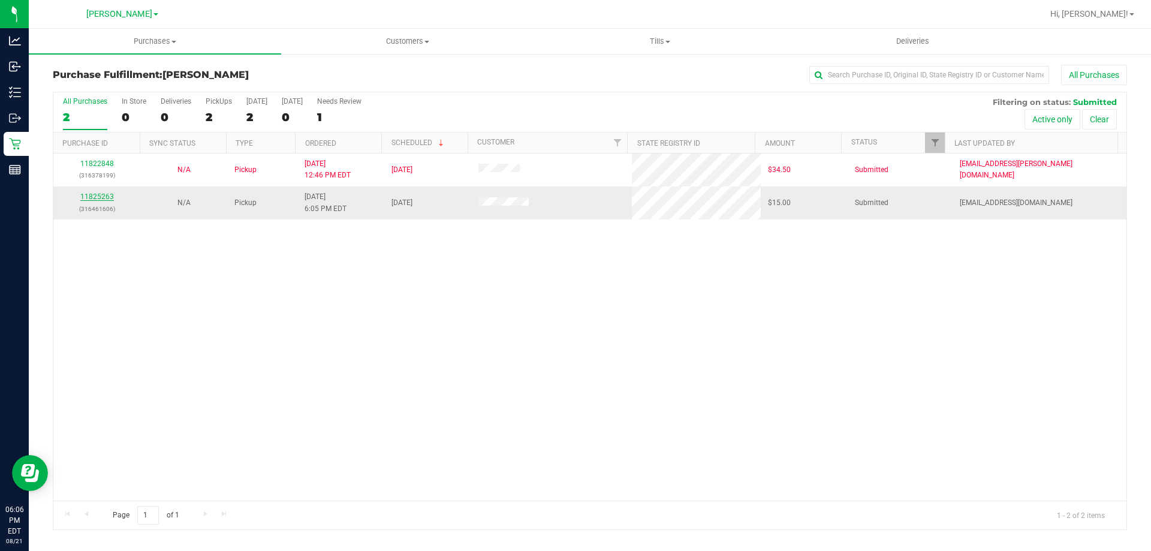
click at [100, 194] on link "11825263" at bounding box center [97, 196] width 34 height 8
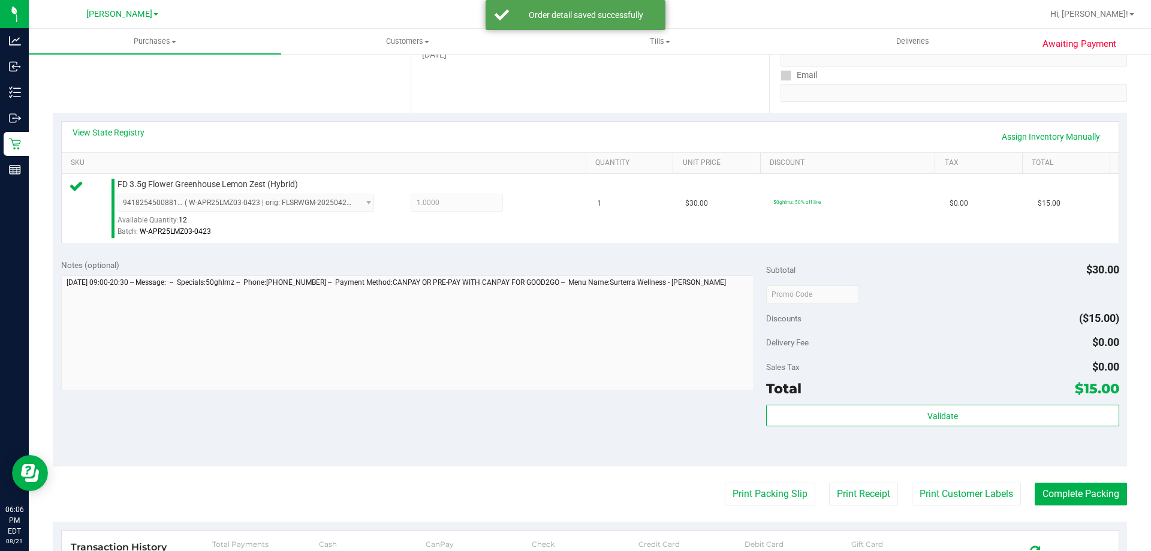
scroll to position [245, 0]
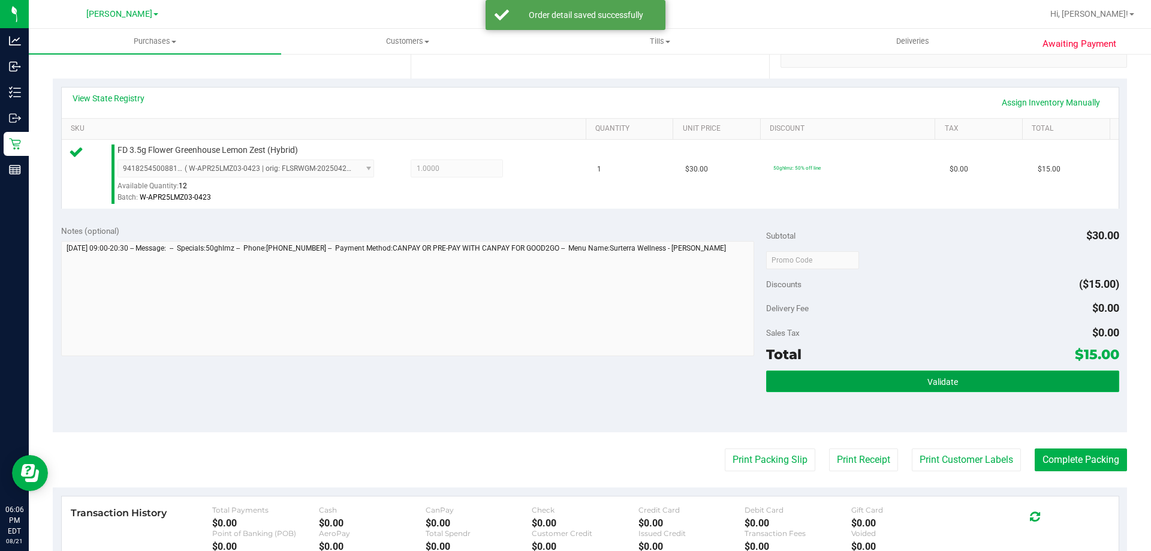
click at [930, 384] on span "Validate" at bounding box center [942, 382] width 31 height 10
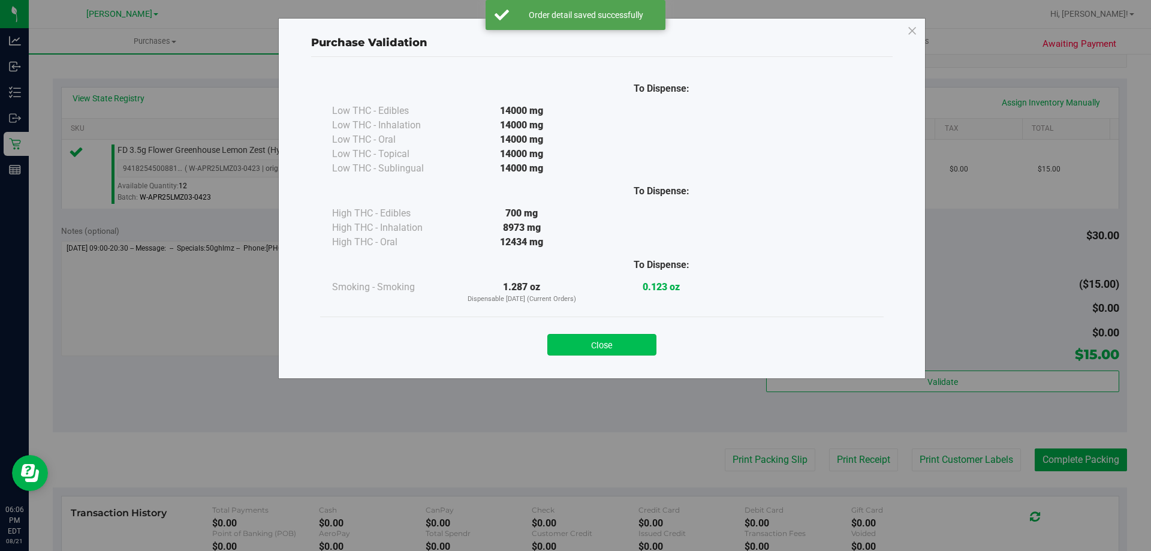
click at [607, 338] on button "Close" at bounding box center [601, 345] width 109 height 22
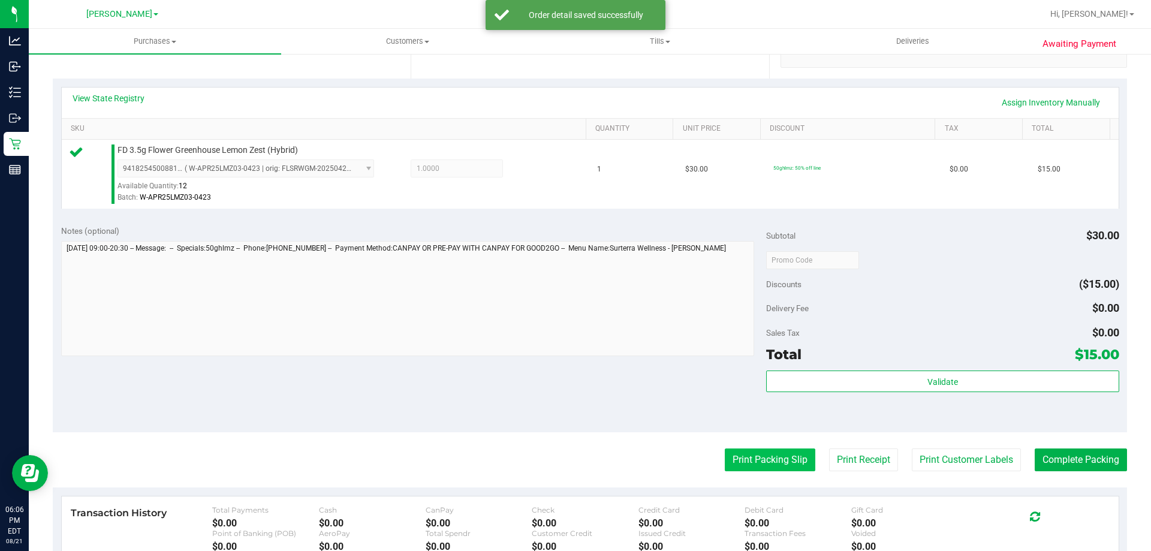
click at [773, 456] on button "Print Packing Slip" at bounding box center [770, 459] width 91 height 23
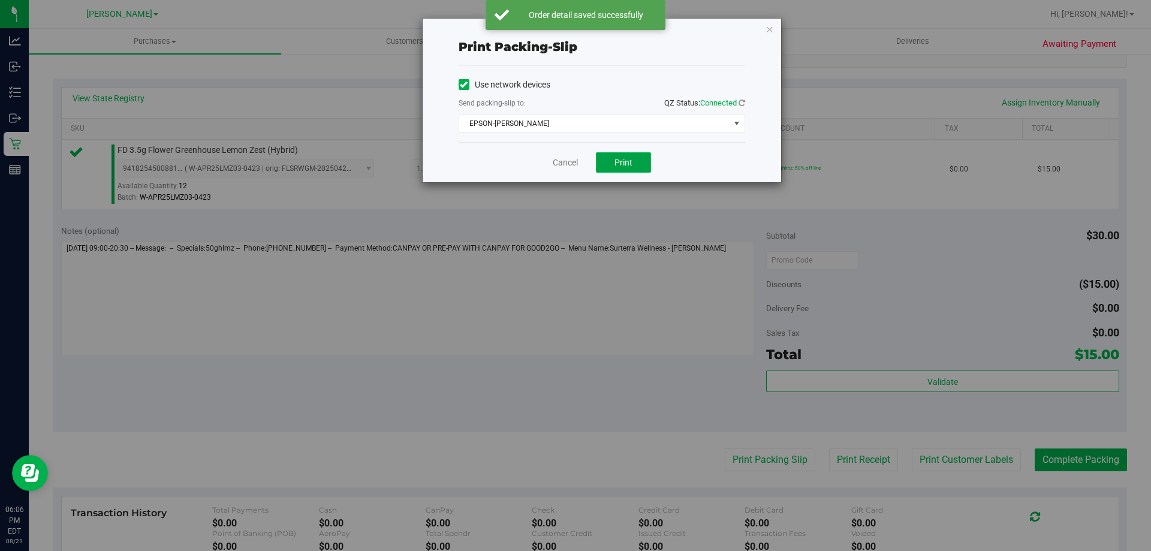
click at [625, 170] on button "Print" at bounding box center [623, 162] width 55 height 20
click at [562, 162] on link "Cancel" at bounding box center [565, 162] width 25 height 13
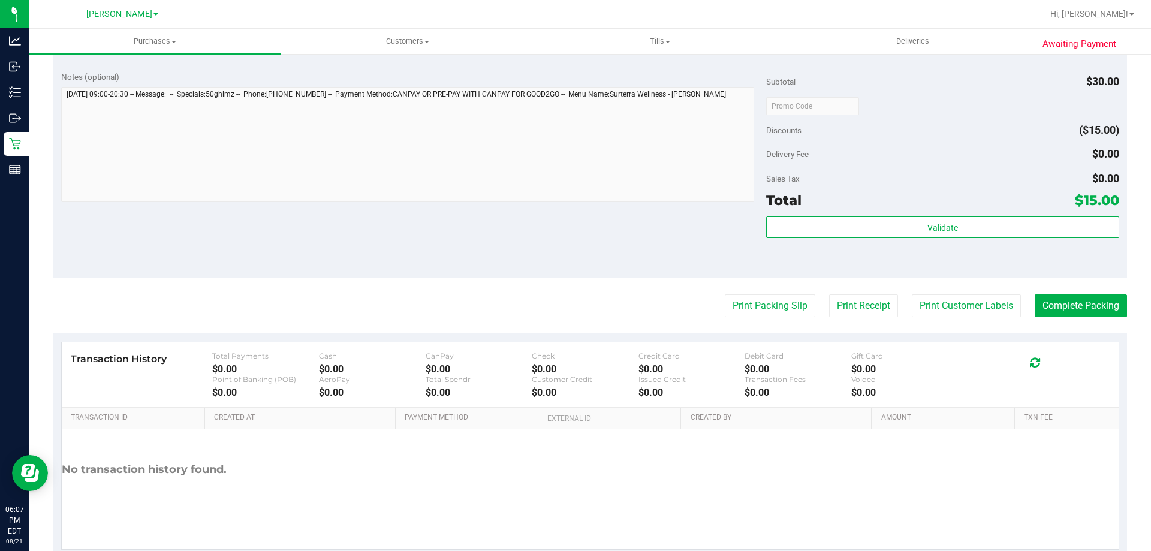
scroll to position [429, 0]
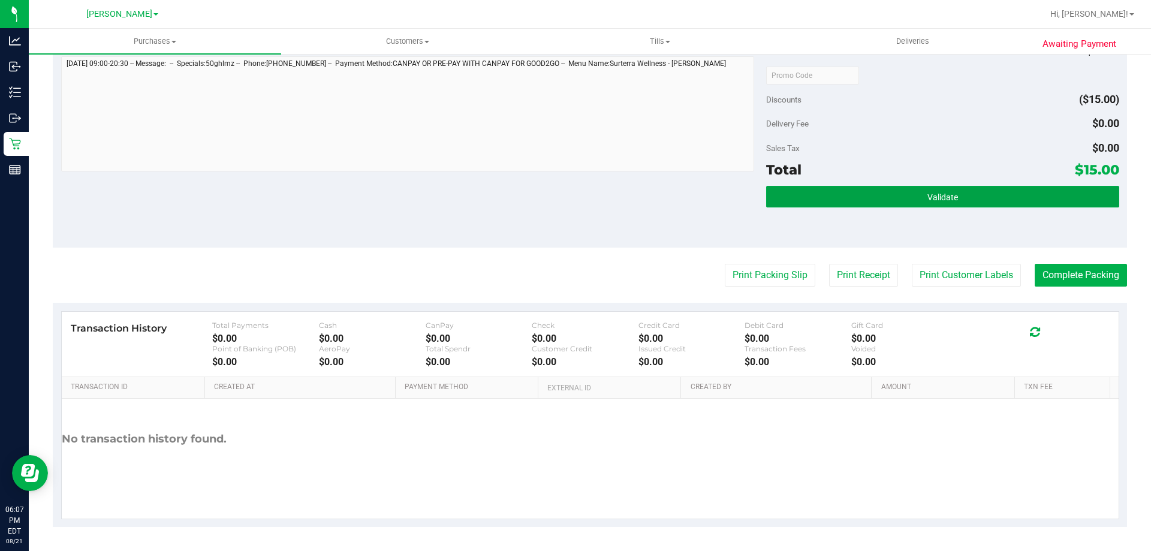
drag, startPoint x: 986, startPoint y: 191, endPoint x: 737, endPoint y: 236, distance: 253.3
click at [985, 191] on button "Validate" at bounding box center [942, 197] width 352 height 22
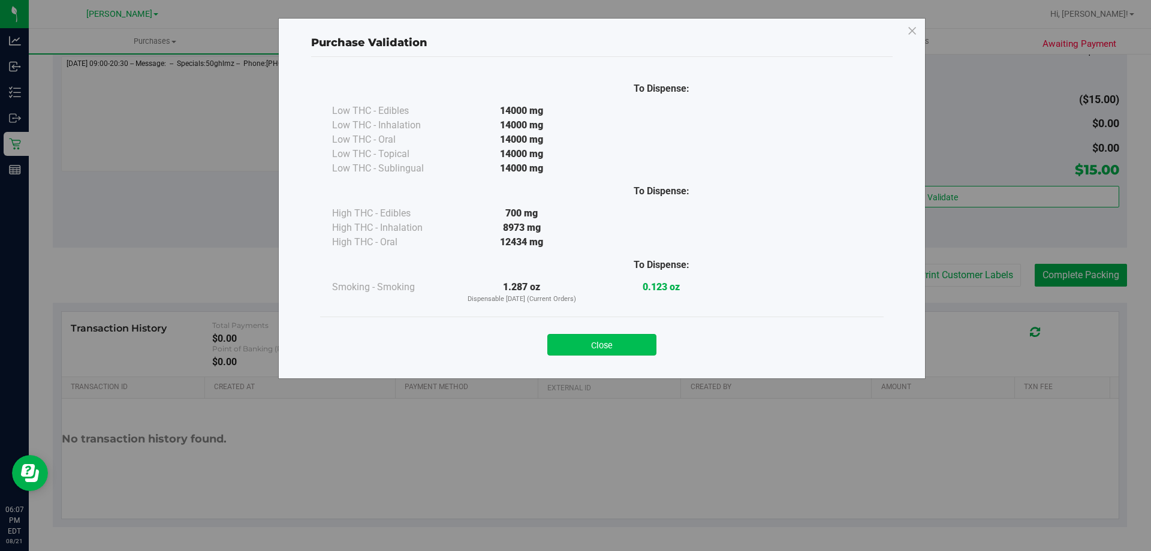
click at [620, 338] on button "Close" at bounding box center [601, 345] width 109 height 22
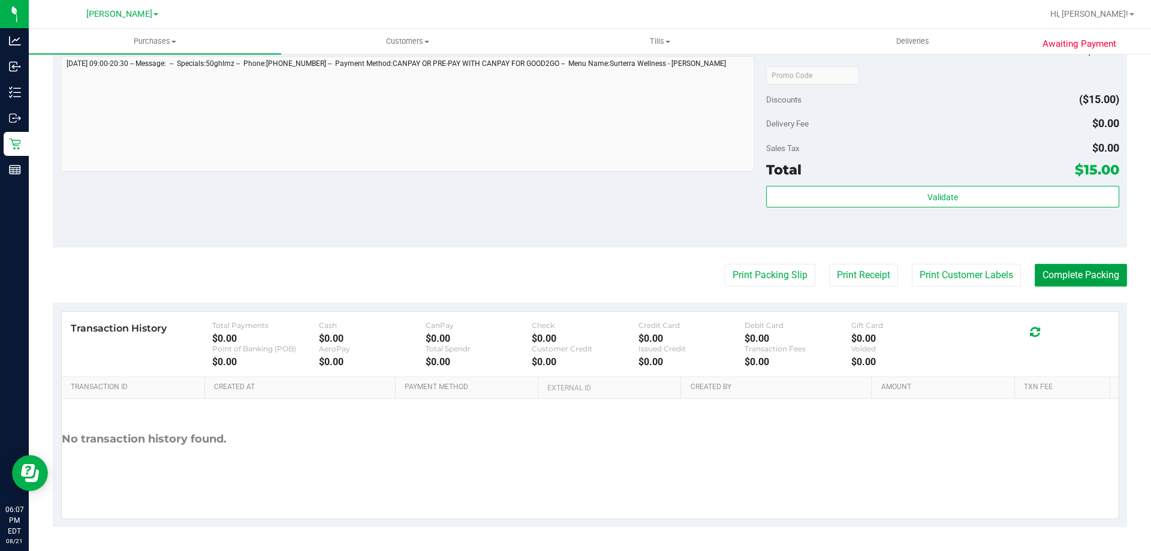
click at [1090, 274] on button "Complete Packing" at bounding box center [1081, 275] width 92 height 23
